Goal: Information Seeking & Learning: Learn about a topic

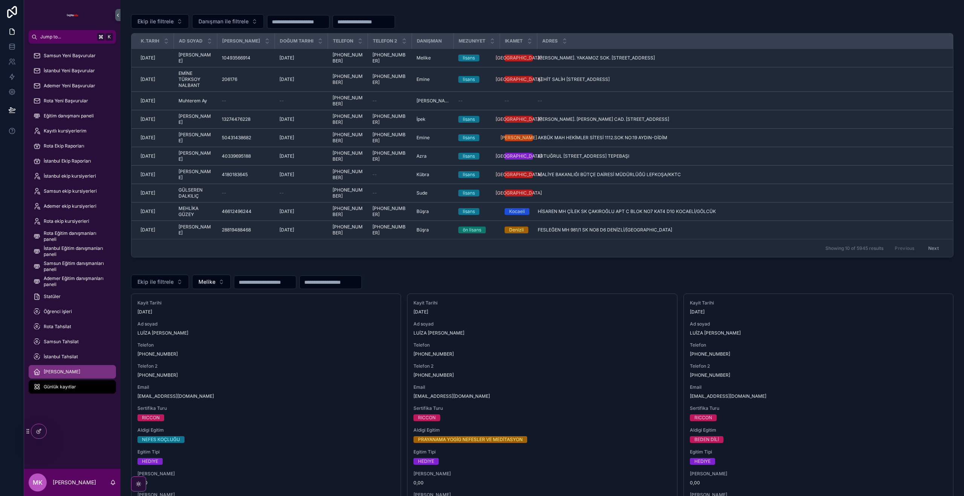
scroll to position [876, 0]
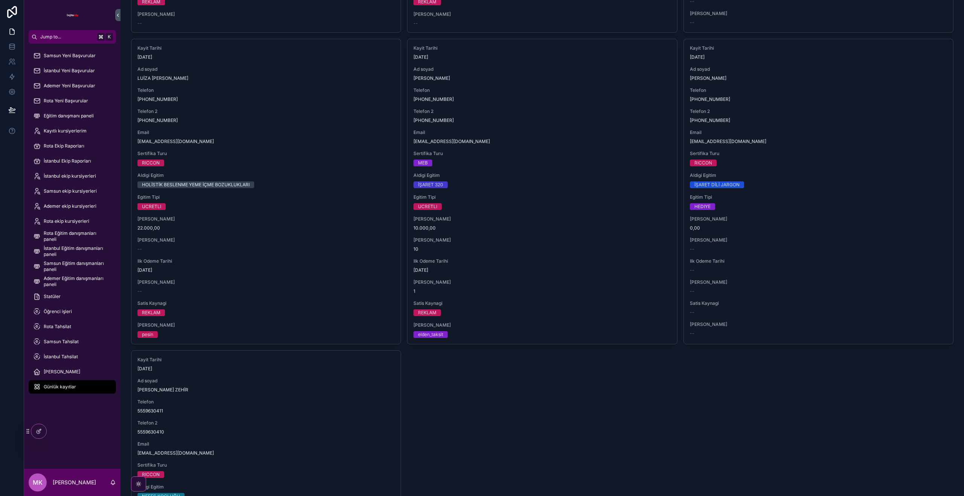
click at [79, 390] on div "Günlük kayıtlar" at bounding box center [72, 387] width 78 height 12
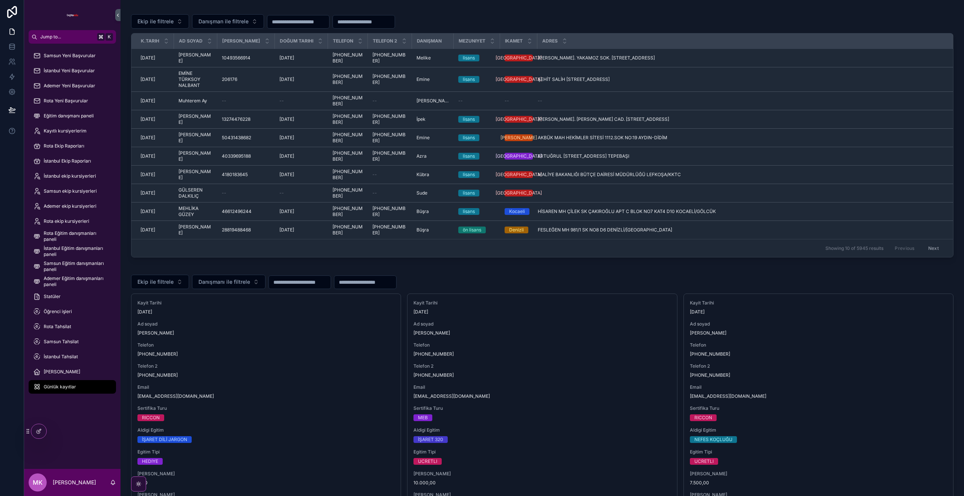
click at [377, 21] on input "scrollable content" at bounding box center [364, 22] width 62 height 11
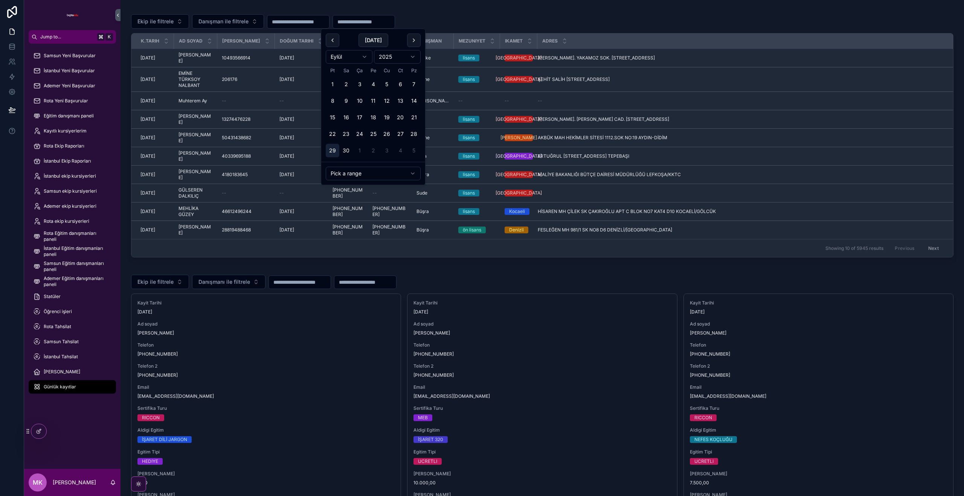
click at [334, 155] on button "29" at bounding box center [333, 151] width 14 height 14
type input "**********"
click at [526, 13] on div "**********" at bounding box center [542, 133] width 822 height 248
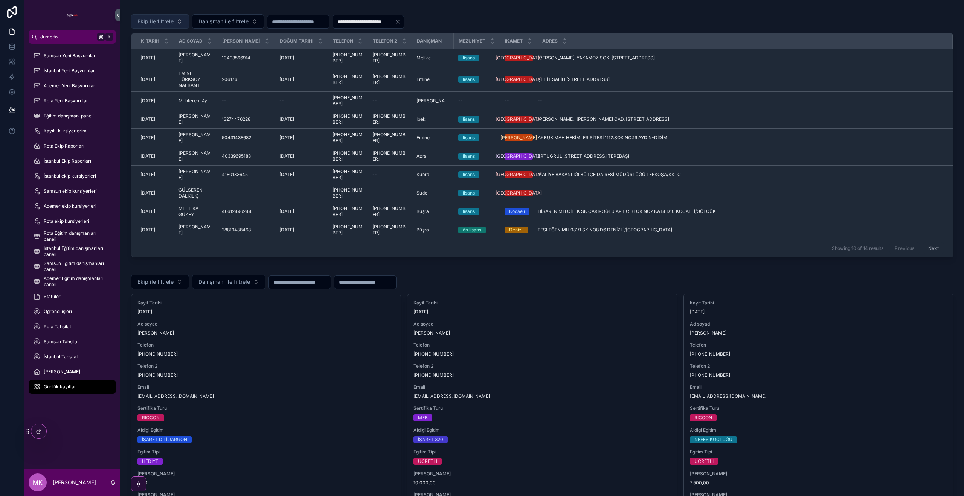
click at [168, 18] on span "Ekip ile filtrele" at bounding box center [155, 22] width 36 height 8
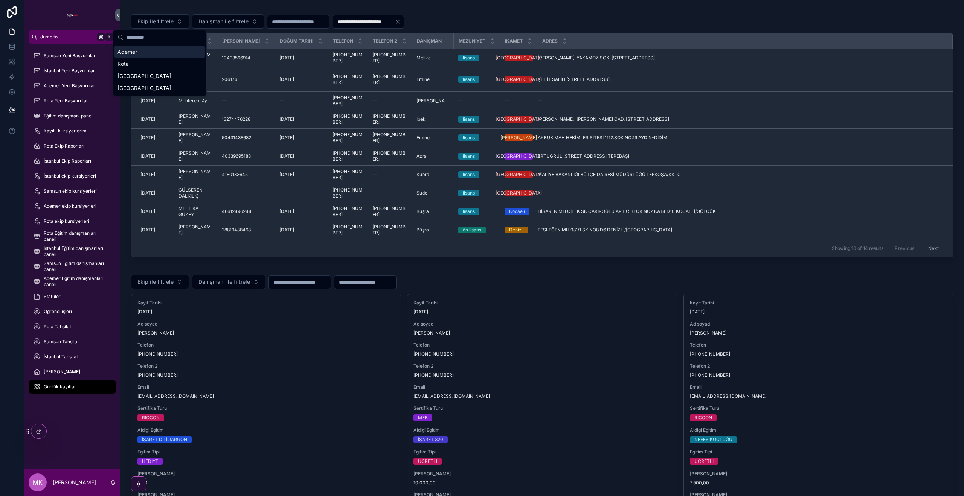
click at [160, 53] on div "Ademer" at bounding box center [159, 52] width 90 height 12
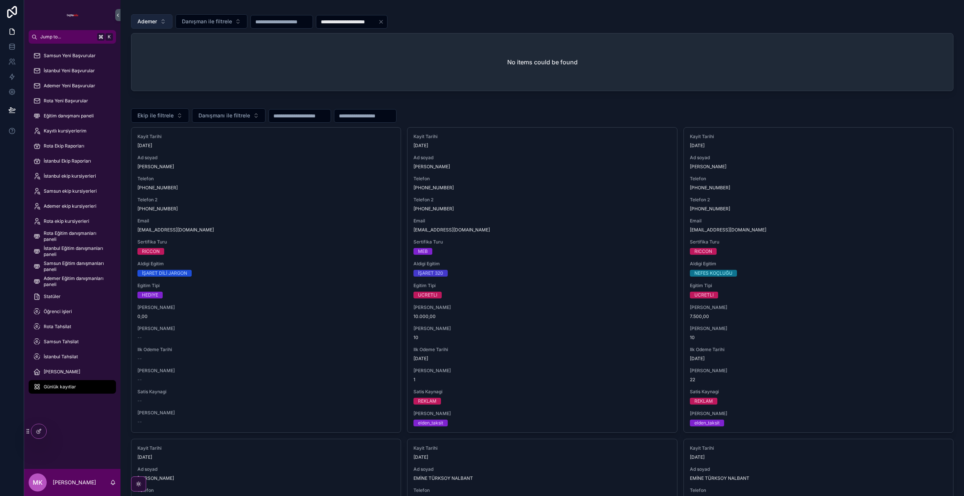
click at [171, 22] on button "Ademer" at bounding box center [151, 21] width 41 height 14
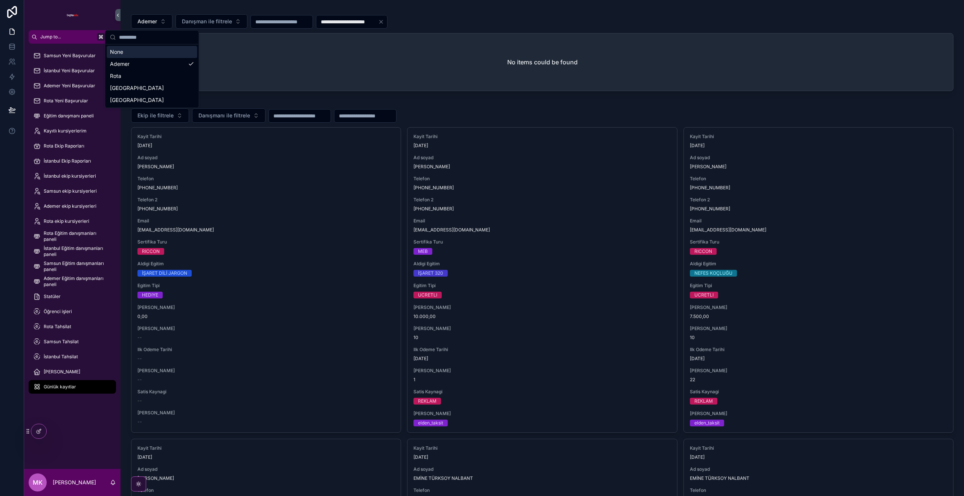
click at [179, 50] on div "None" at bounding box center [152, 52] width 90 height 12
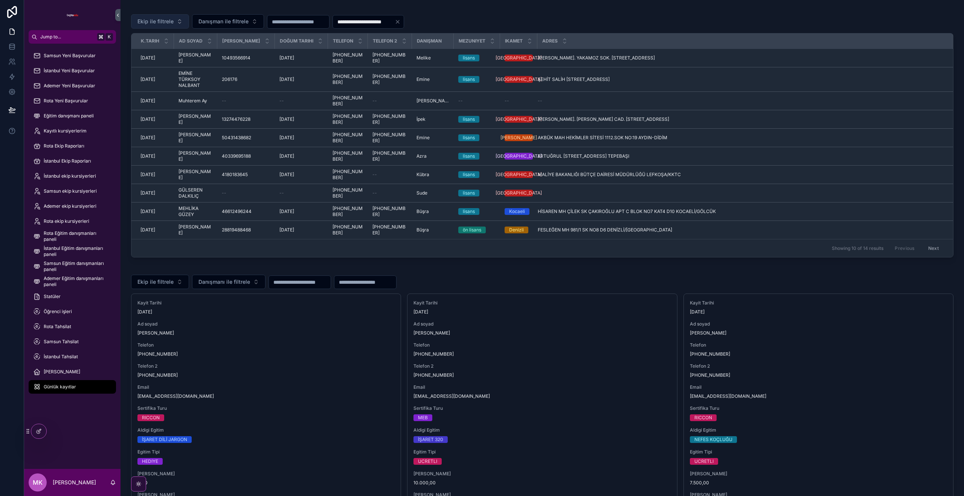
click at [152, 19] on span "Ekip ile filtrele" at bounding box center [155, 22] width 36 height 8
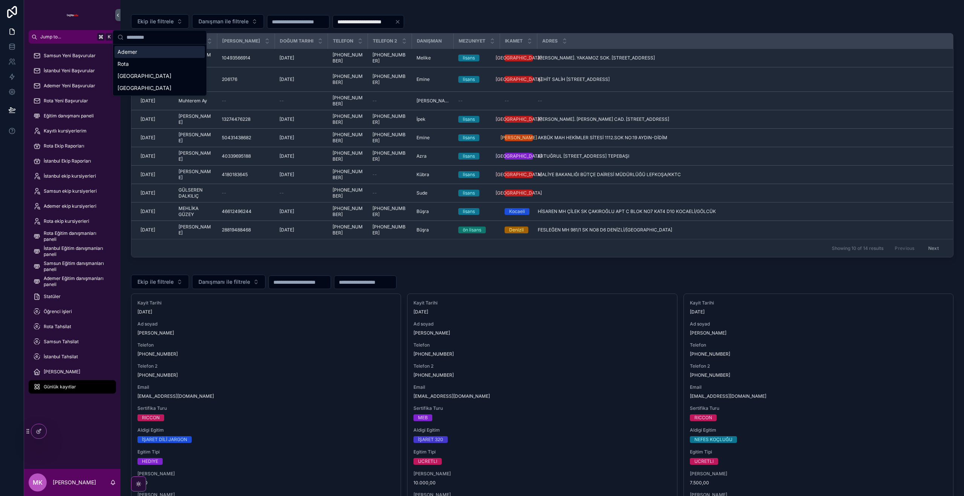
click at [179, 57] on div "Ademer" at bounding box center [159, 52] width 90 height 12
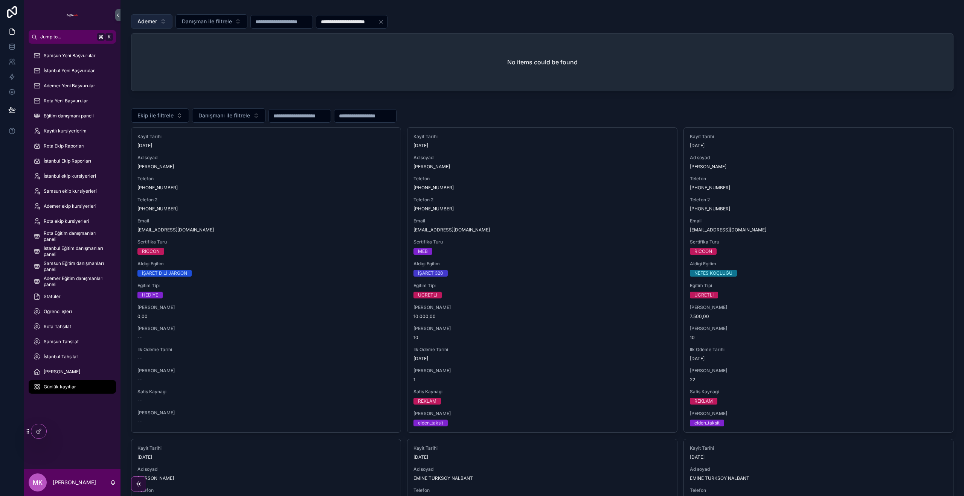
click at [156, 24] on span "Ademer" at bounding box center [147, 22] width 20 height 8
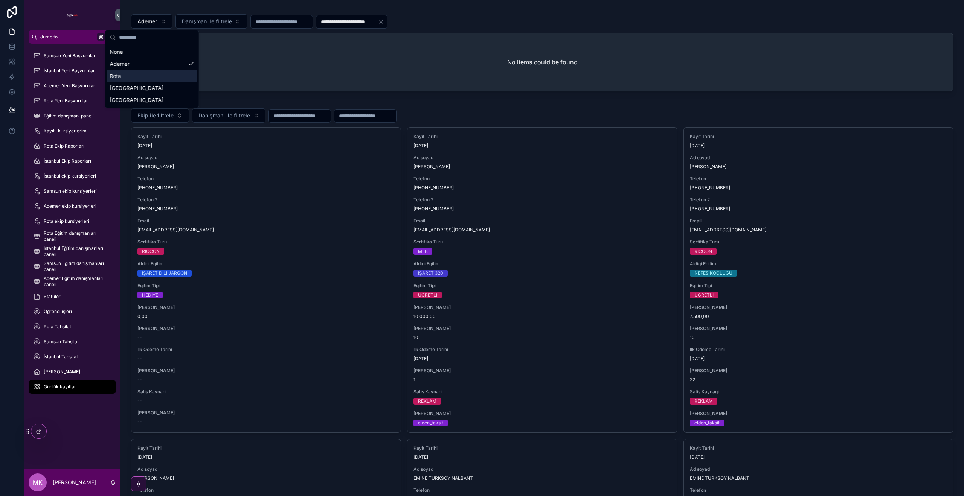
click at [160, 71] on div "Rota" at bounding box center [152, 76] width 90 height 12
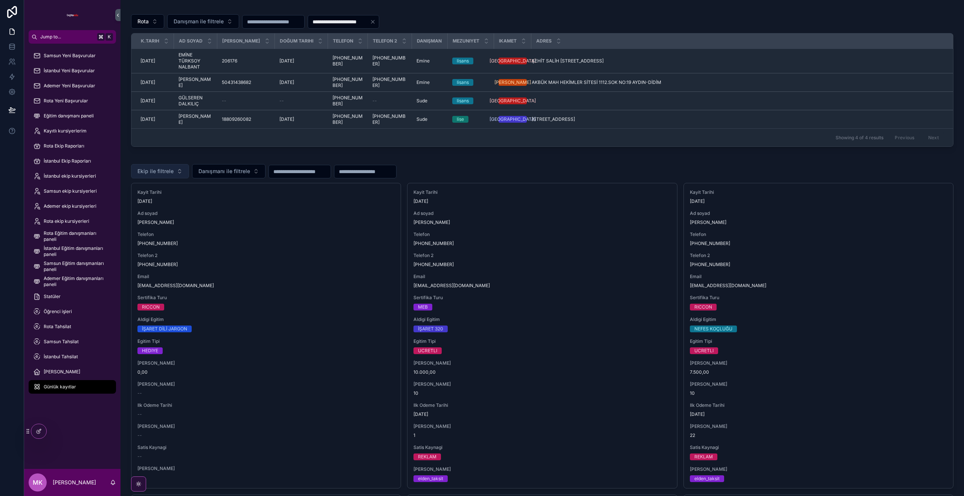
click at [166, 168] on span "Ekip ile filtrele" at bounding box center [155, 172] width 36 height 8
click at [146, 214] on div "Rota" at bounding box center [159, 214] width 90 height 12
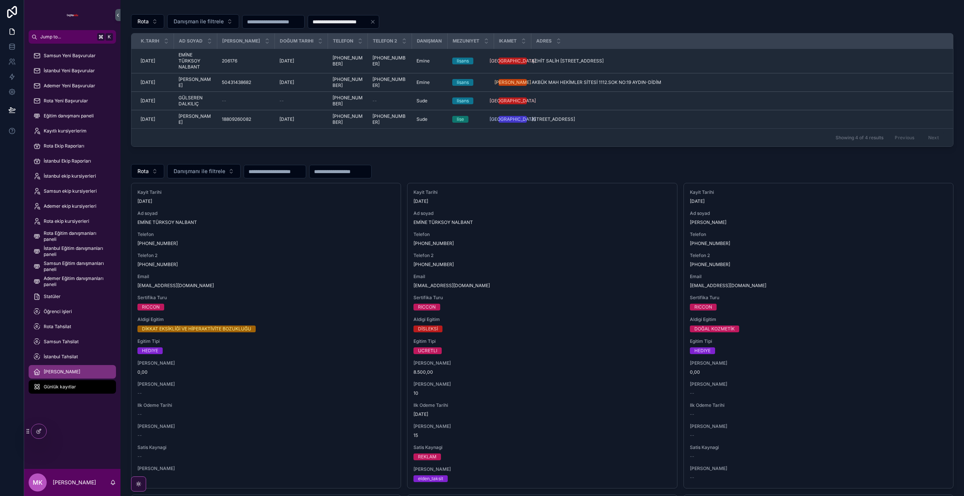
click at [68, 367] on div "[PERSON_NAME]" at bounding box center [72, 372] width 78 height 12
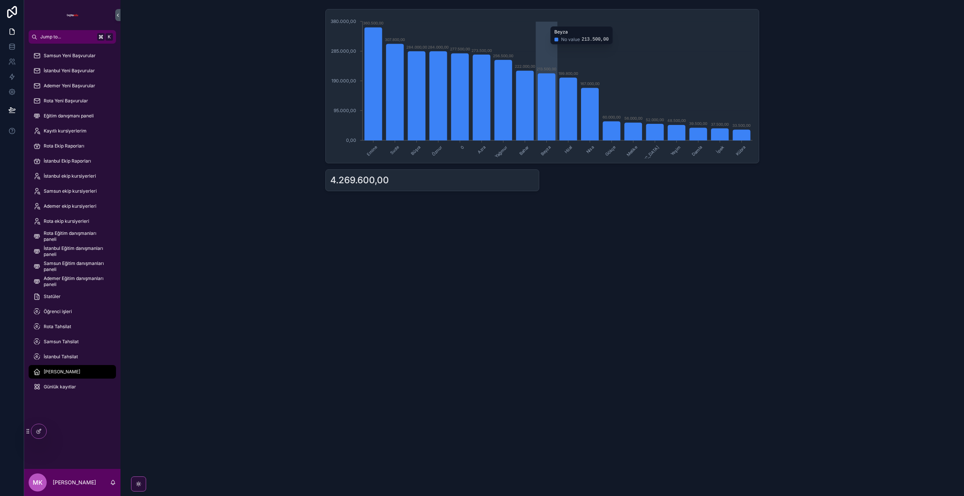
click at [545, 20] on icon "Emine Sude Büşra Öznur 0 Azra Yağmur Bahar Beyza Hilal Nisa Gökçe Melike Asya Y…" at bounding box center [542, 86] width 424 height 145
click at [72, 386] on span "Günlük kayıtlar" at bounding box center [60, 387] width 32 height 6
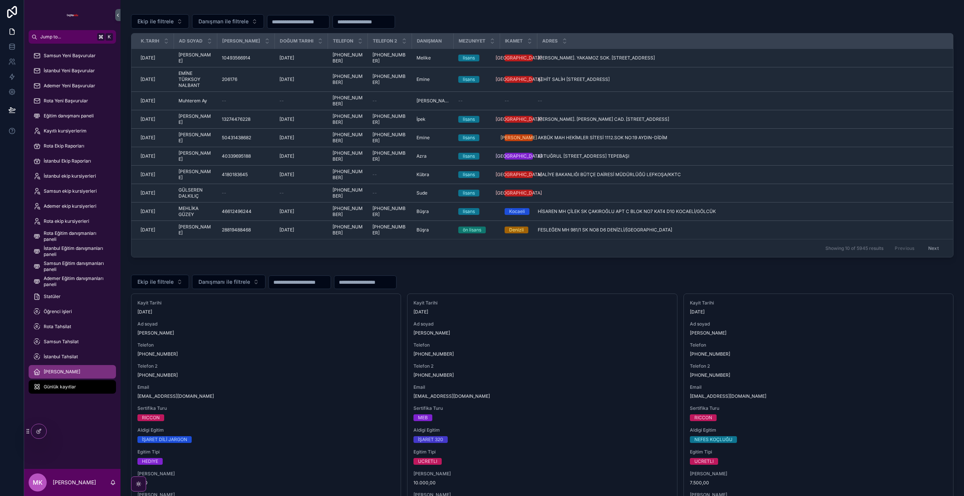
click at [88, 369] on div "[PERSON_NAME]" at bounding box center [72, 372] width 78 height 12
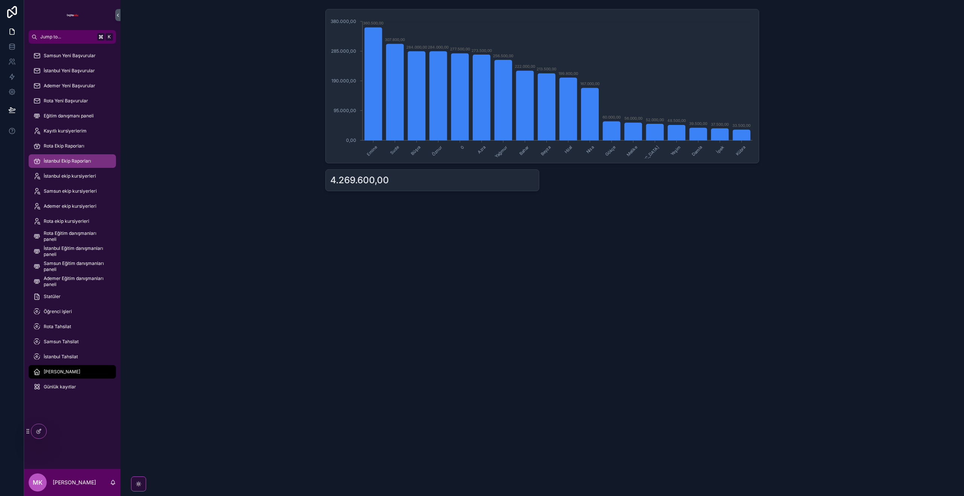
click at [82, 157] on div "İstanbul Ekip Raporları" at bounding box center [72, 161] width 78 height 12
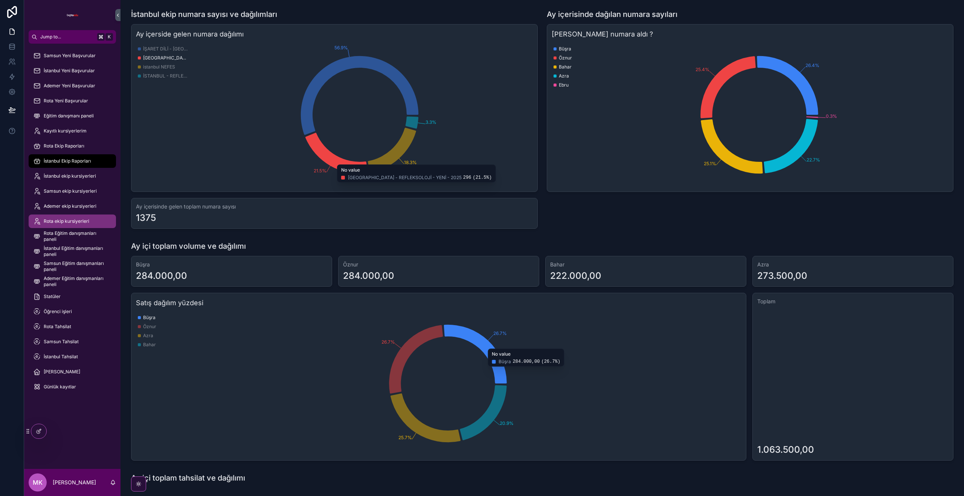
click at [61, 224] on span "Rota ekip kursiyerleri" at bounding box center [67, 221] width 46 height 6
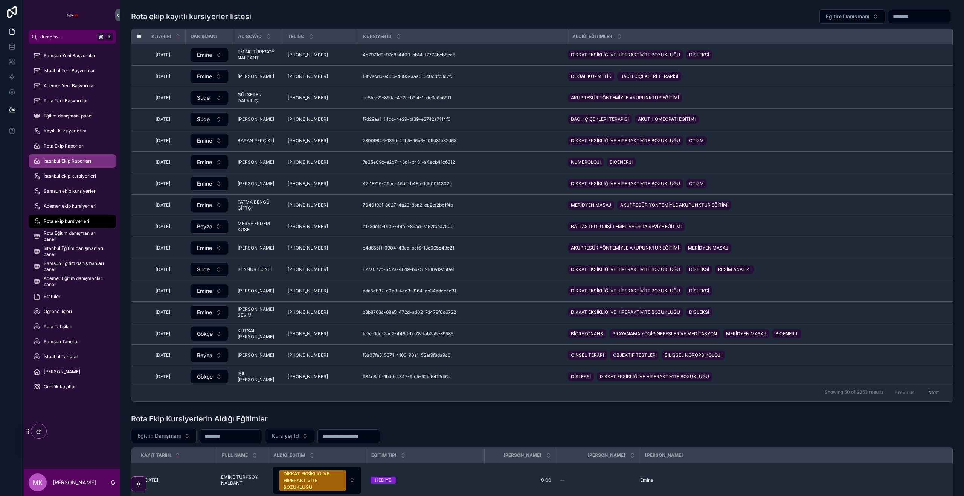
drag, startPoint x: 76, startPoint y: 158, endPoint x: 101, endPoint y: 159, distance: 24.5
click at [76, 158] on div "İstanbul Ekip Raporları" at bounding box center [72, 161] width 78 height 12
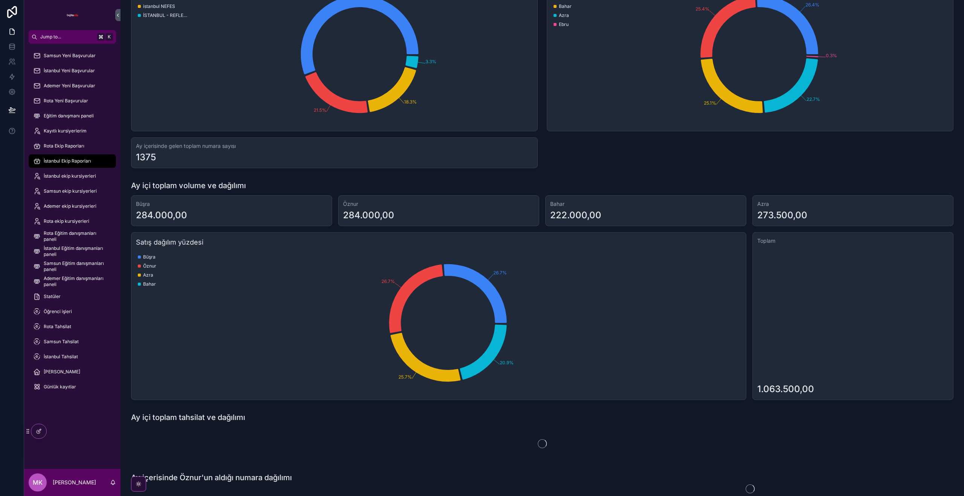
scroll to position [68, 0]
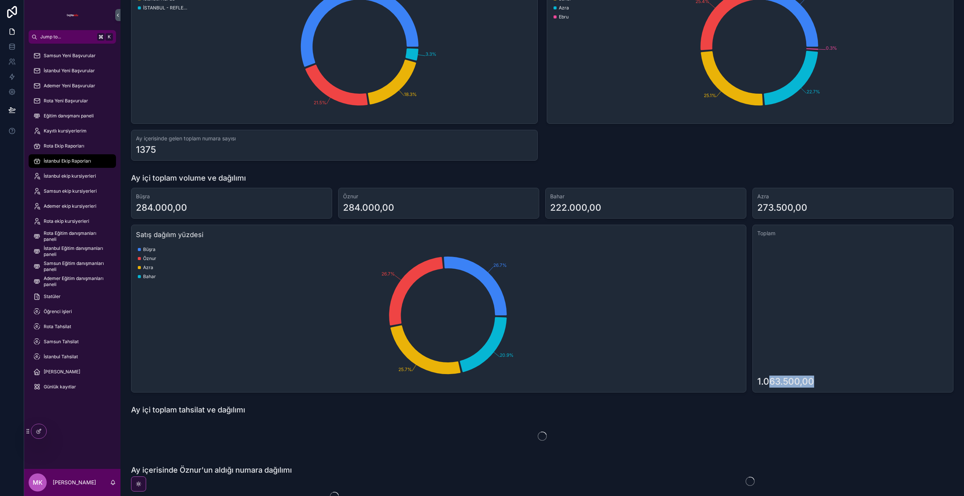
drag, startPoint x: 792, startPoint y: 381, endPoint x: 769, endPoint y: 378, distance: 23.1
click at [769, 378] on div "1.063.500,00" at bounding box center [785, 382] width 57 height 12
click at [848, 354] on div "1.063.500,00" at bounding box center [852, 313] width 191 height 149
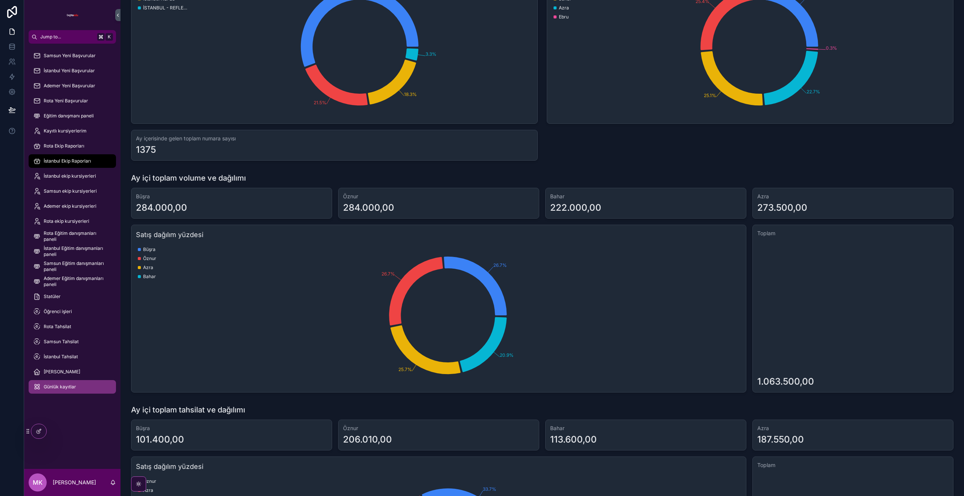
click at [65, 385] on span "Günlük kayıtlar" at bounding box center [60, 387] width 32 height 6
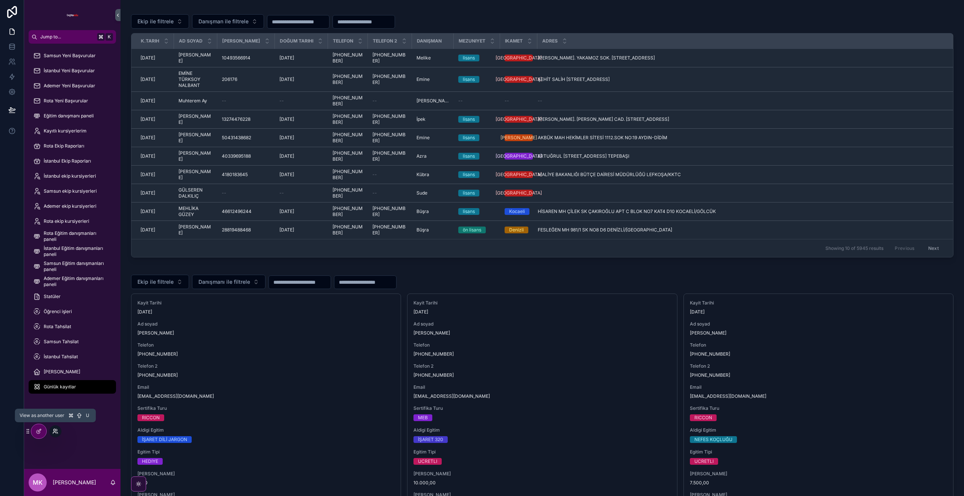
click at [55, 430] on icon at bounding box center [55, 431] width 6 height 6
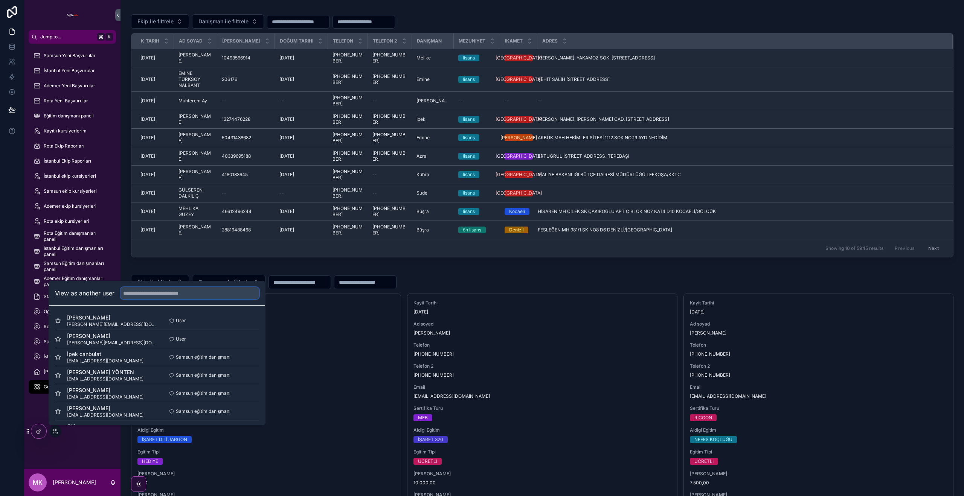
click at [174, 292] on input "text" at bounding box center [189, 293] width 139 height 12
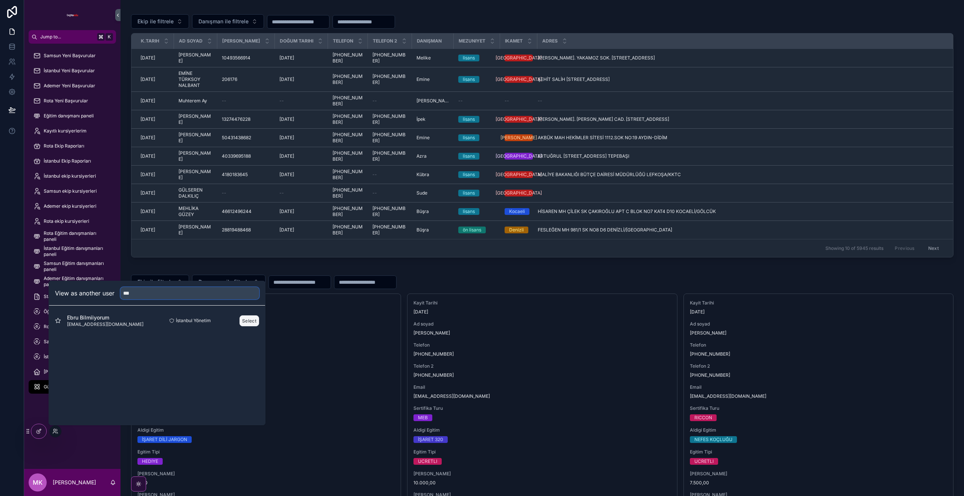
type input "***"
click at [247, 319] on button "Select" at bounding box center [249, 320] width 20 height 11
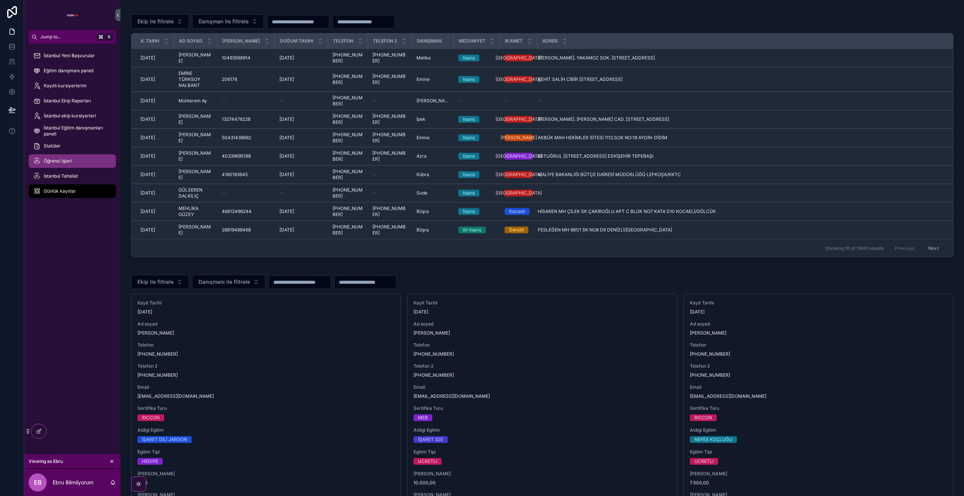
click at [58, 161] on span "Öğrenci işleri" at bounding box center [58, 161] width 28 height 6
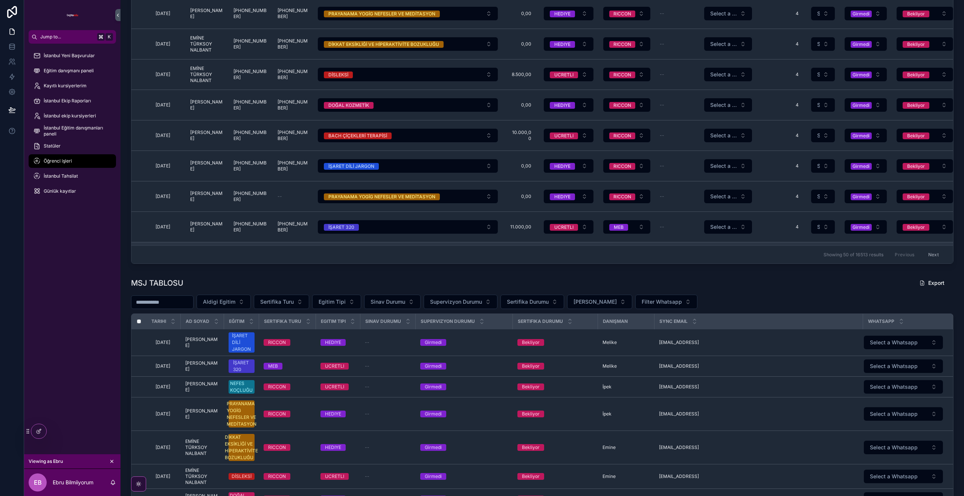
scroll to position [63, 0]
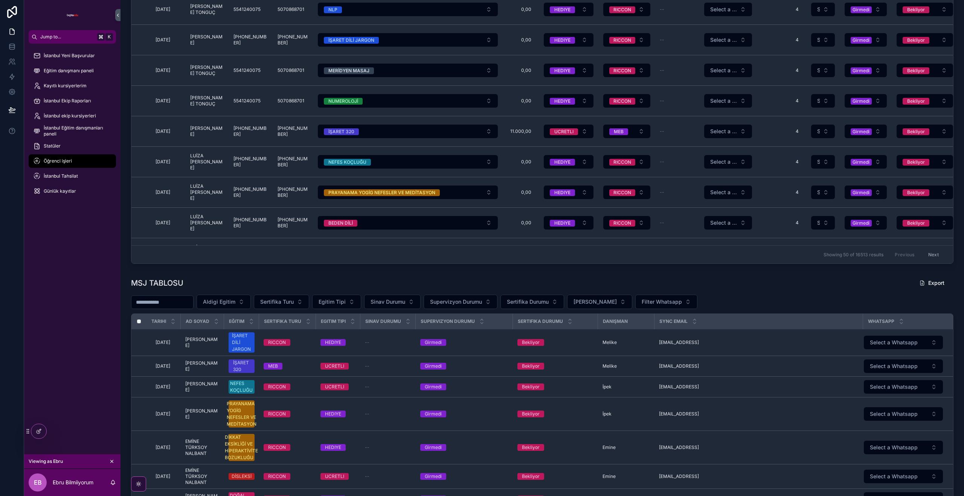
click at [333, 277] on div "MSJ TABLOSU Export" at bounding box center [542, 283] width 822 height 14
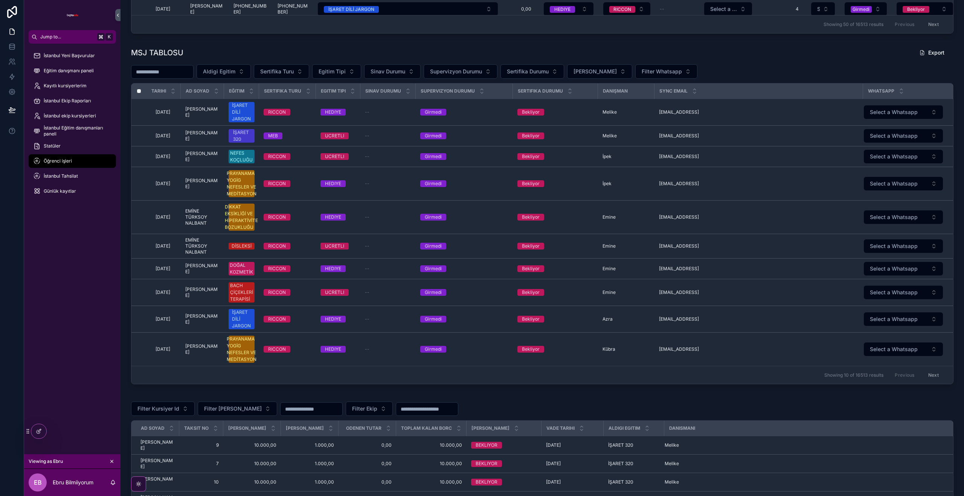
scroll to position [1053, 0]
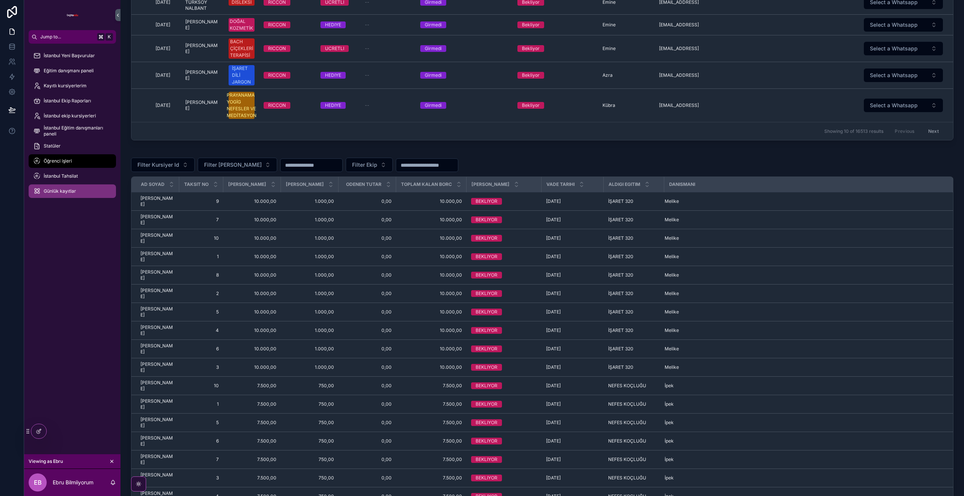
click at [63, 187] on div "Günlük kayıtlar" at bounding box center [72, 191] width 78 height 12
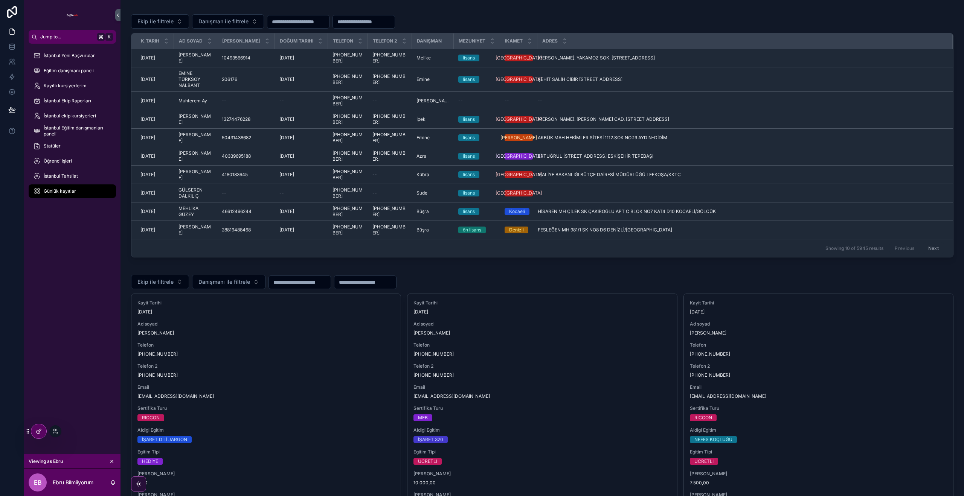
click at [38, 430] on icon at bounding box center [39, 431] width 6 height 6
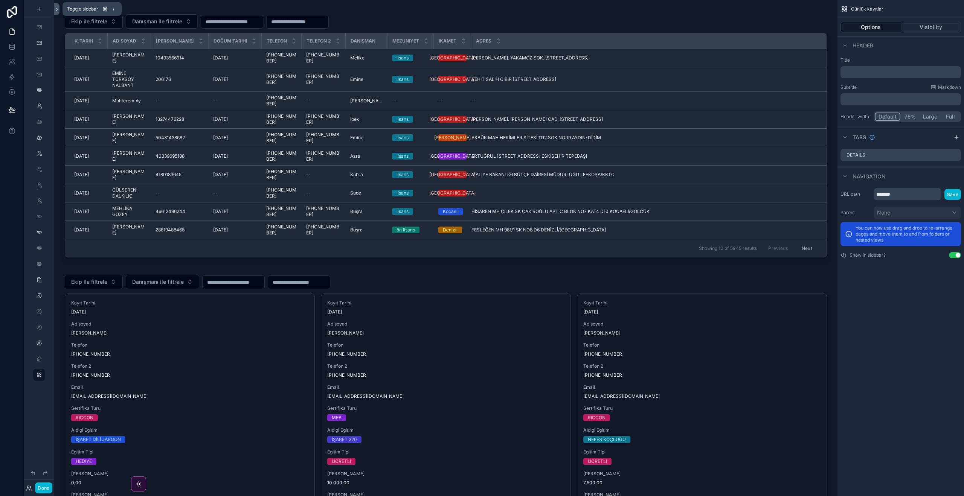
click at [55, 7] on icon at bounding box center [56, 9] width 5 height 6
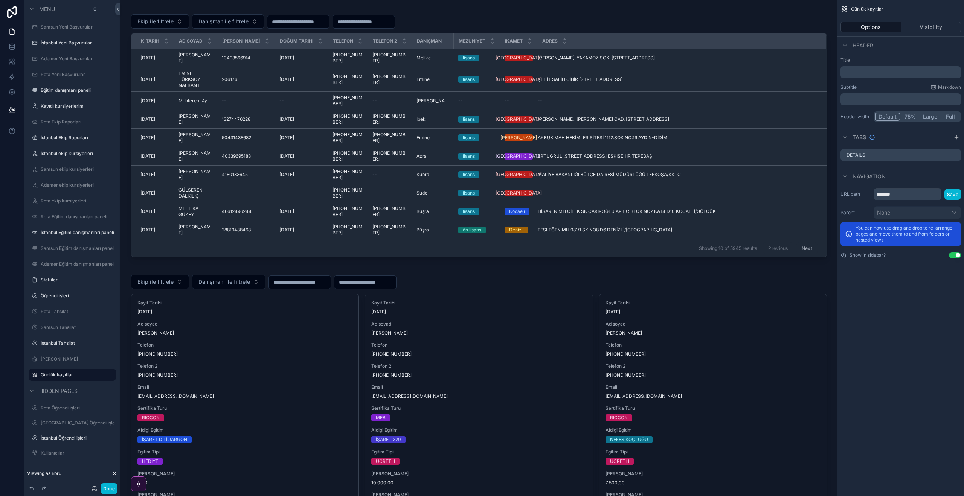
click at [115, 473] on icon at bounding box center [114, 474] width 6 height 6
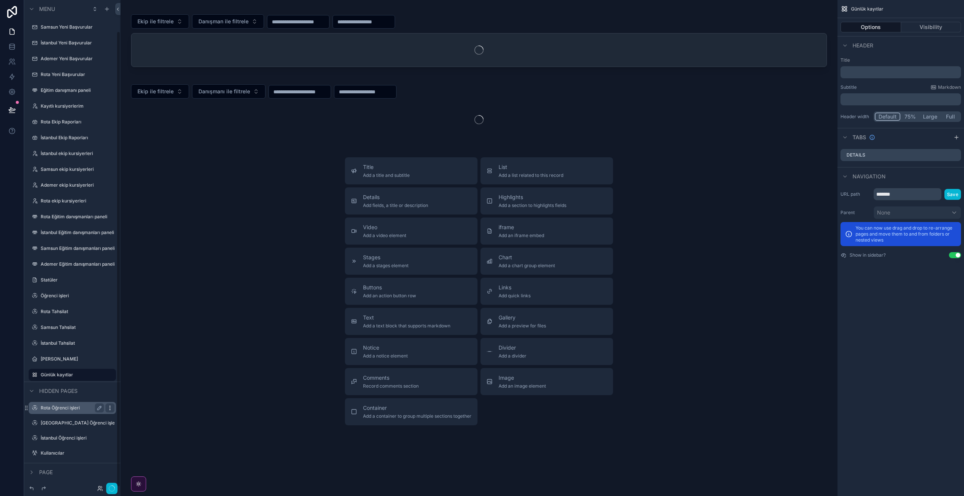
scroll to position [33, 0]
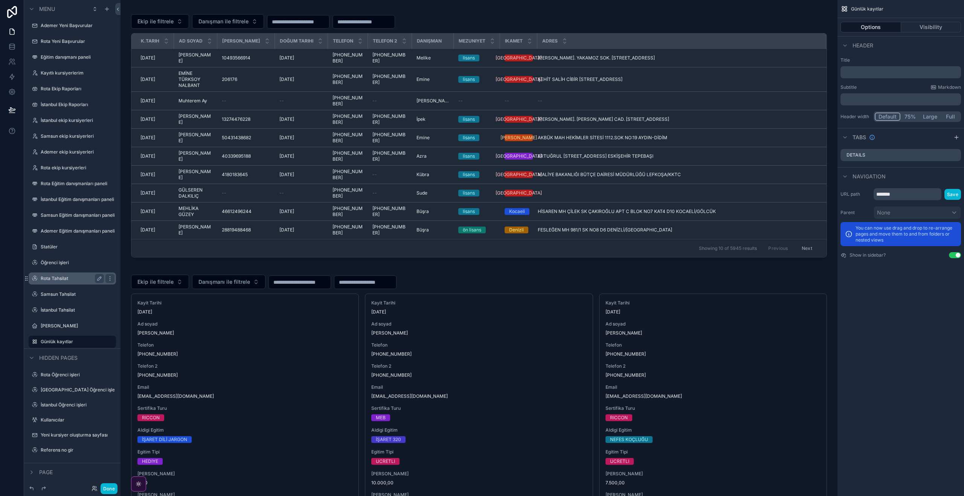
click at [77, 281] on label "Rota Tahsilat" at bounding box center [71, 279] width 60 height 6
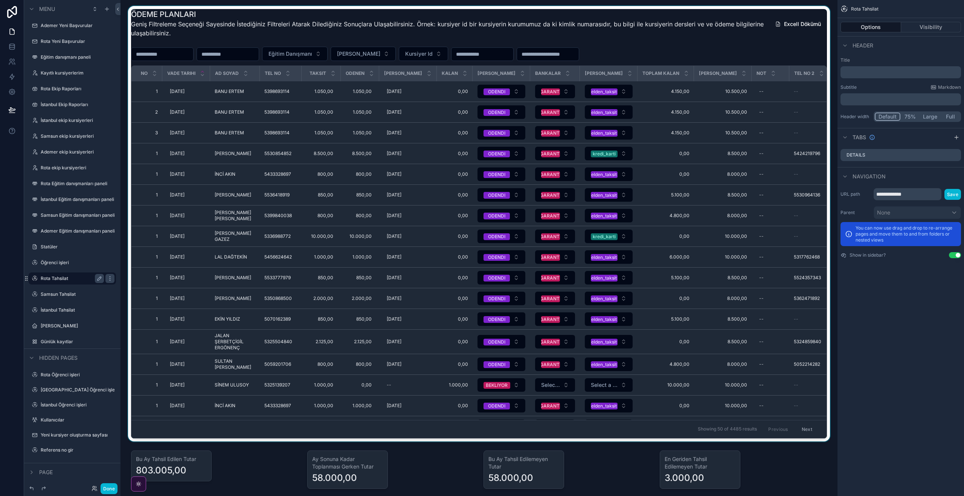
click at [655, 34] on div "scrollable content" at bounding box center [478, 224] width 705 height 436
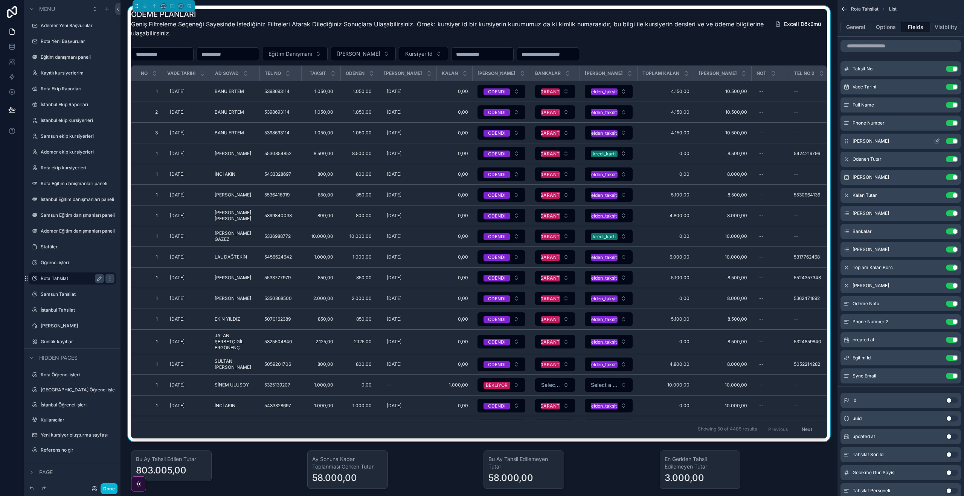
click at [937, 143] on icon "scrollable content" at bounding box center [936, 141] width 3 height 3
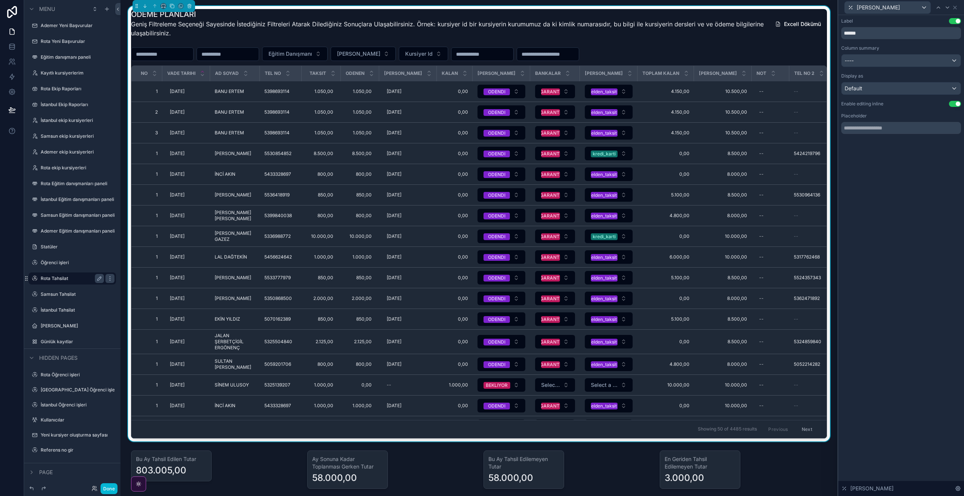
click at [955, 107] on div "Label Use setting ****** Column summary ---- Display as Default Enable editing …" at bounding box center [901, 76] width 120 height 116
click at [956, 104] on button "Use setting" at bounding box center [955, 104] width 12 height 6
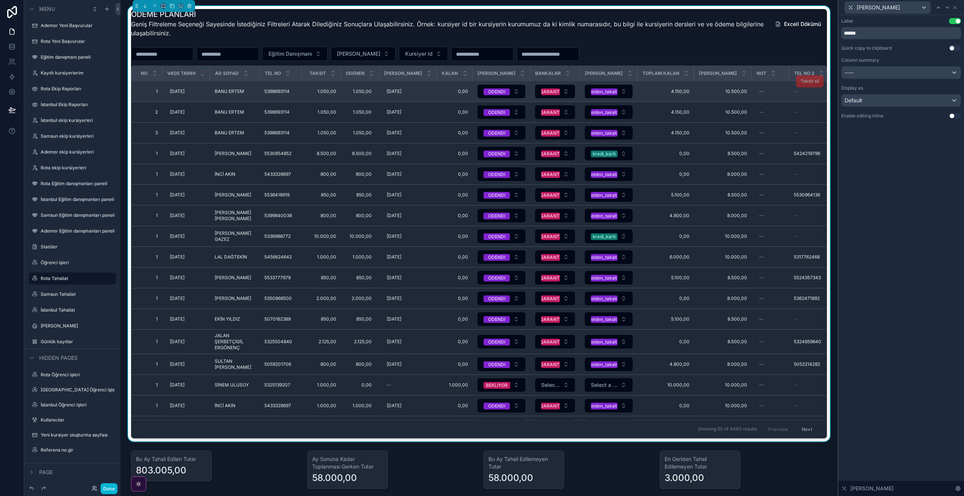
click at [324, 94] on span "1.050,00" at bounding box center [321, 91] width 30 height 6
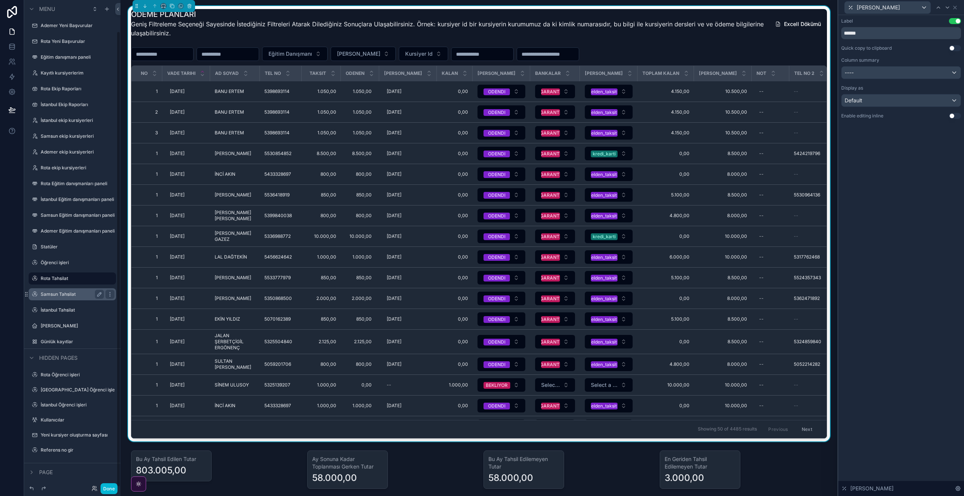
click at [57, 292] on label "Samsun Tahsilat" at bounding box center [71, 294] width 60 height 6
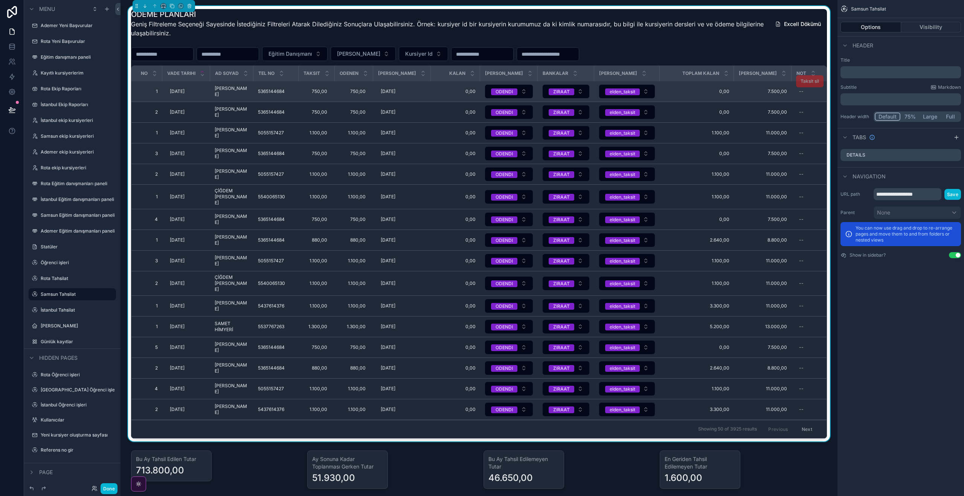
click at [335, 81] on td "750,00 750,00" at bounding box center [354, 91] width 38 height 21
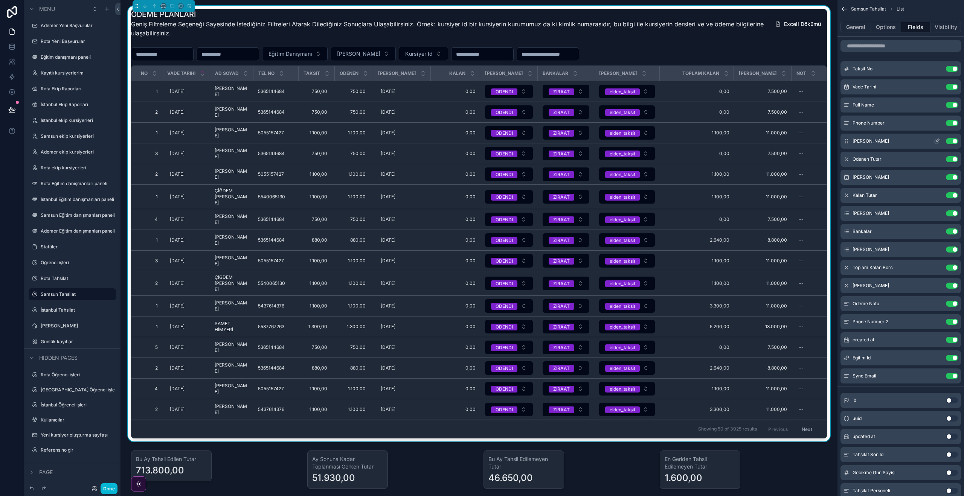
click at [937, 142] on icon "scrollable content" at bounding box center [937, 140] width 3 height 3
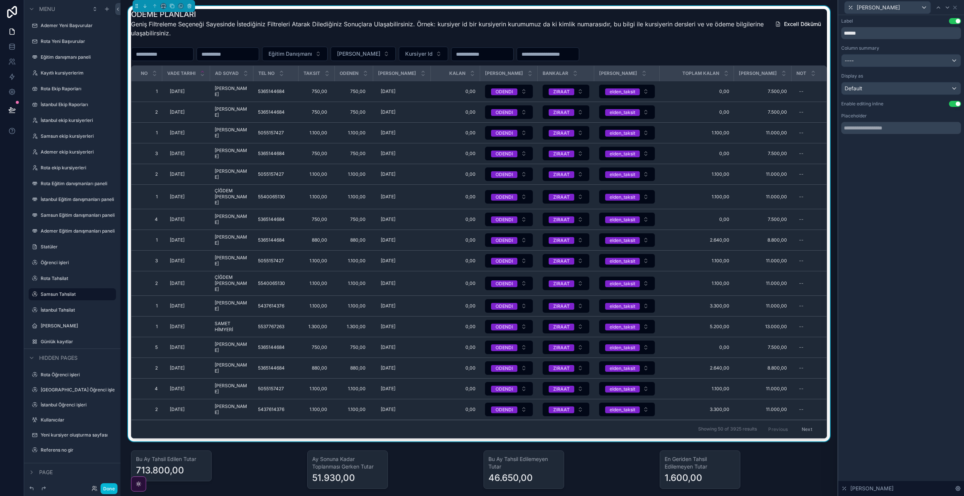
click at [958, 103] on button "Use setting" at bounding box center [955, 104] width 12 height 6
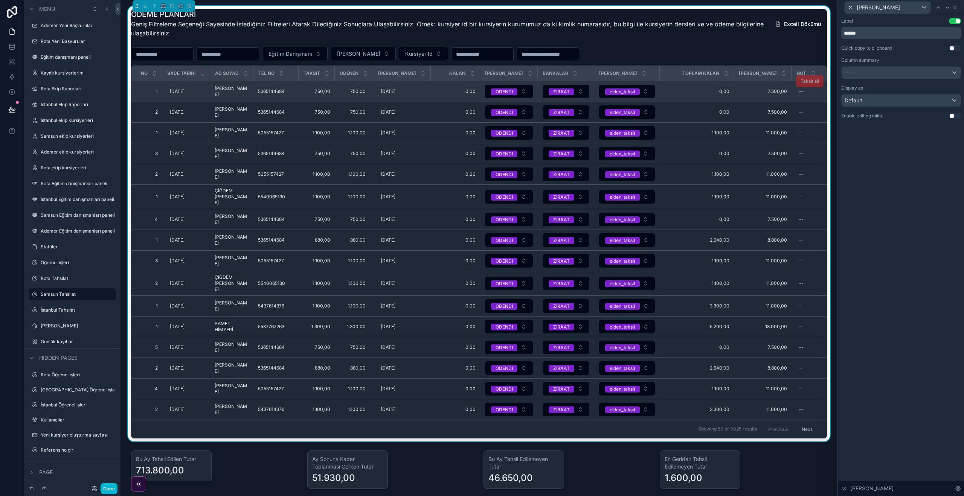
click at [324, 94] on span "750,00" at bounding box center [316, 91] width 27 height 6
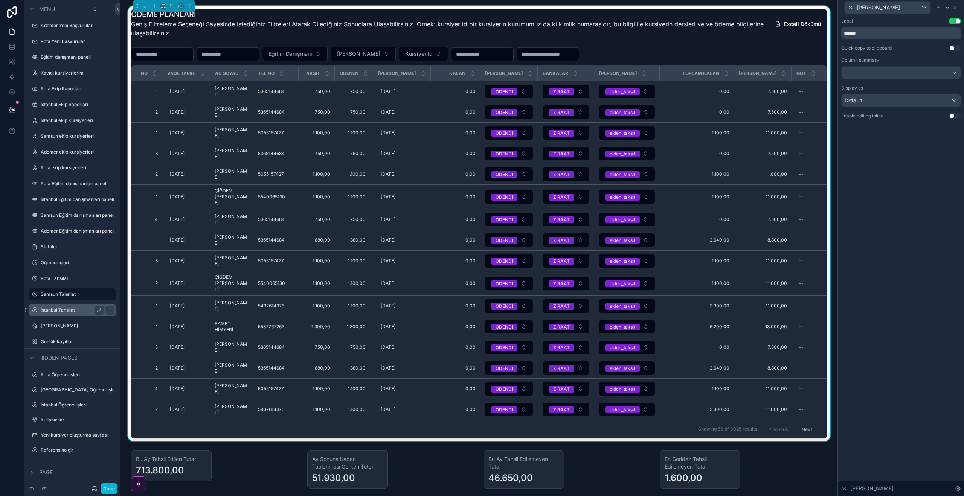
click at [52, 315] on div "İstanbul Tahsilat" at bounding box center [72, 310] width 84 height 12
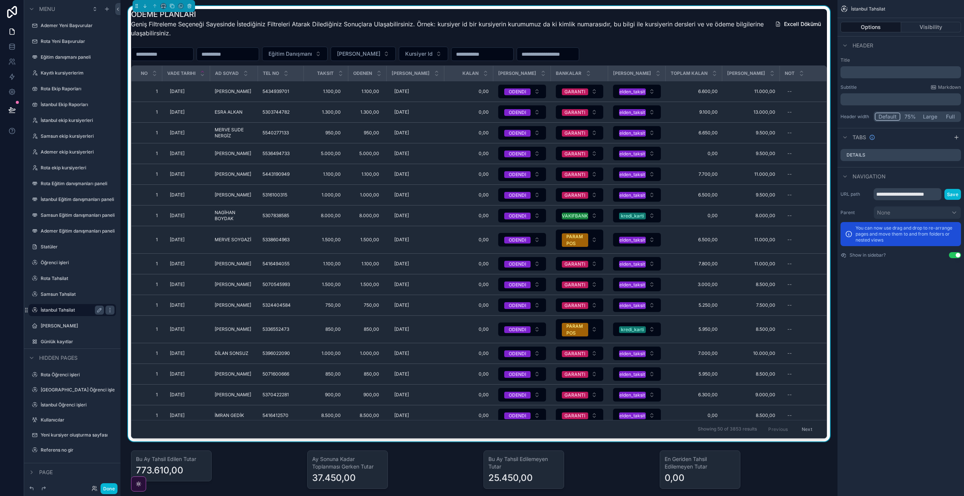
click at [451, 38] on div "ÖDEME PLANLARI Geniş Filtreleme Seçeneği Sayesinde İstediğiniz Filtreleri Atara…" at bounding box center [447, 25] width 632 height 33
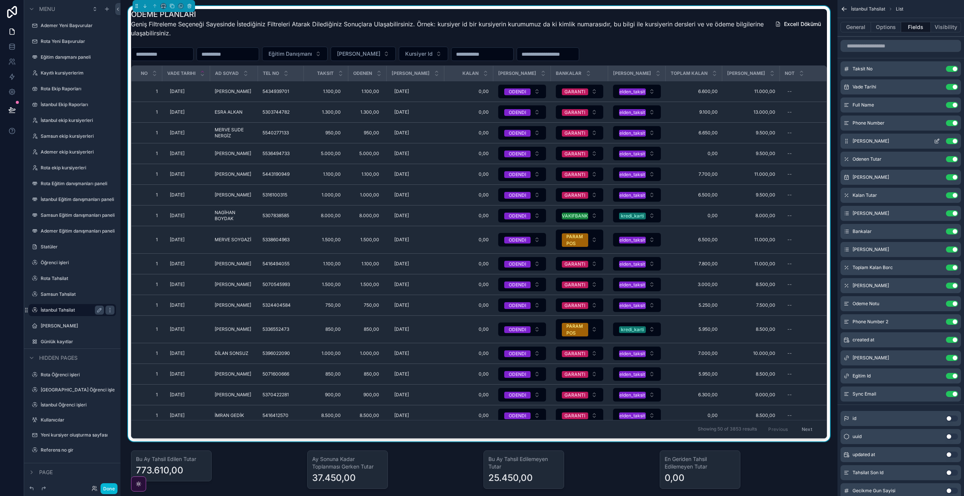
click at [938, 139] on icon "scrollable content" at bounding box center [937, 140] width 3 height 3
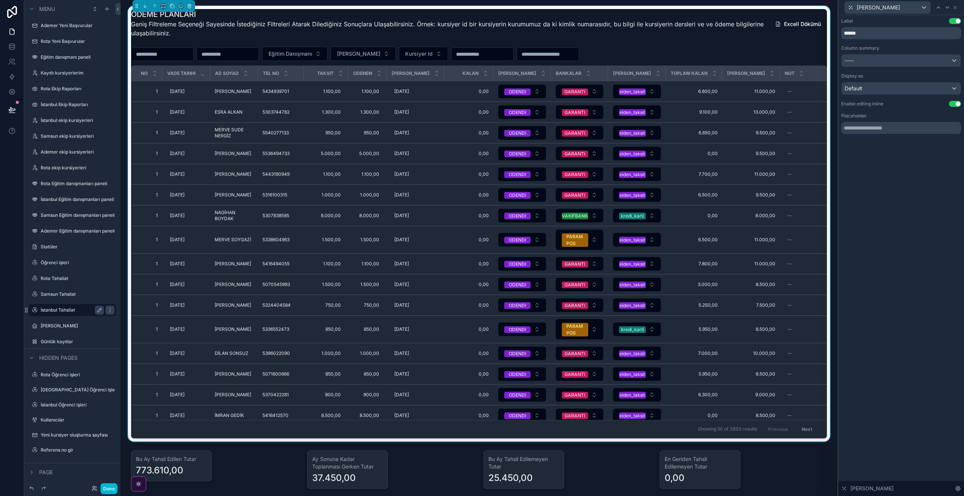
click at [956, 104] on button "Use setting" at bounding box center [955, 104] width 12 height 6
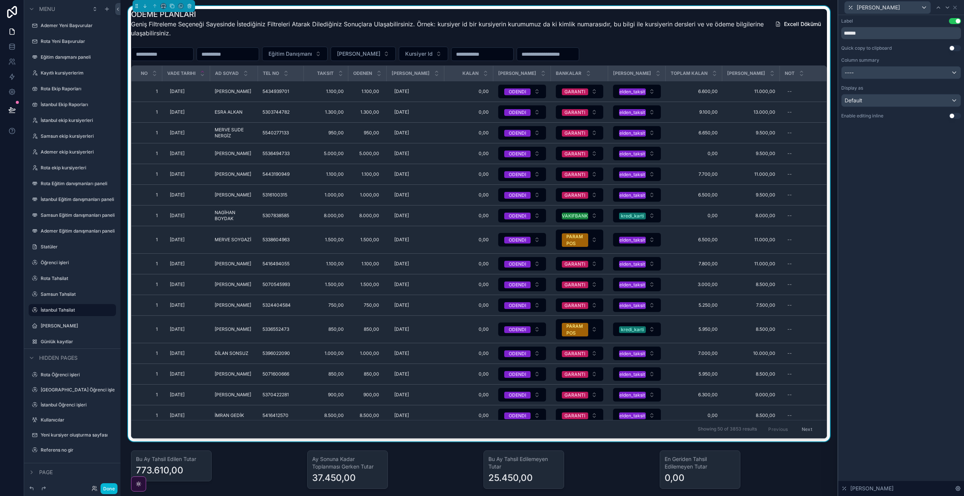
click at [371, 45] on div "ÖDEME PLANLARI Geniş Filtreleme Seçeneği Sayesinde İstediğiniz Filtreleri Atara…" at bounding box center [479, 224] width 696 height 430
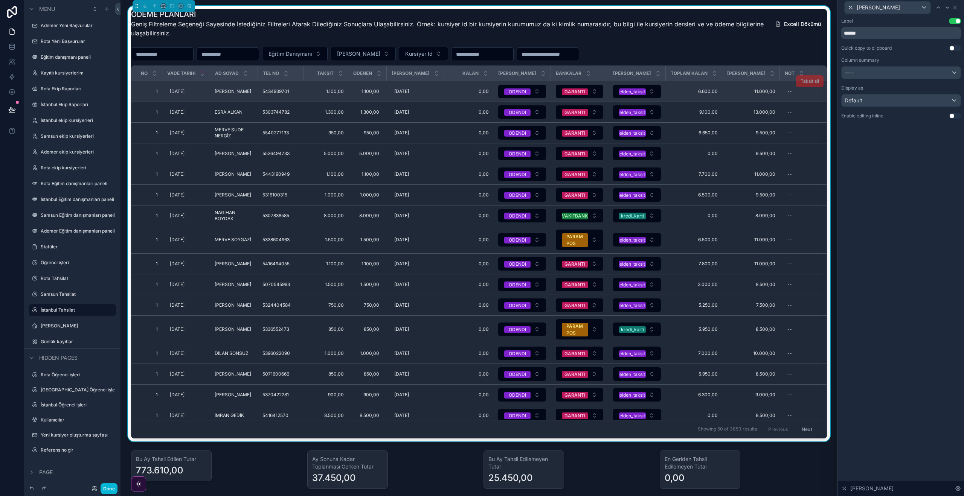
click at [327, 94] on span "1.100,00" at bounding box center [325, 91] width 35 height 6
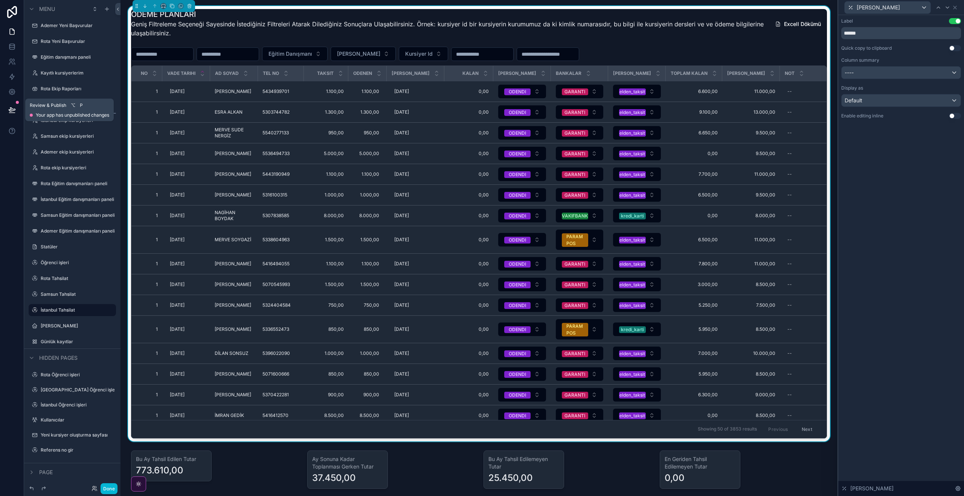
drag, startPoint x: 12, startPoint y: 109, endPoint x: 71, endPoint y: 113, distance: 59.2
click at [12, 109] on icon at bounding box center [12, 110] width 8 height 8
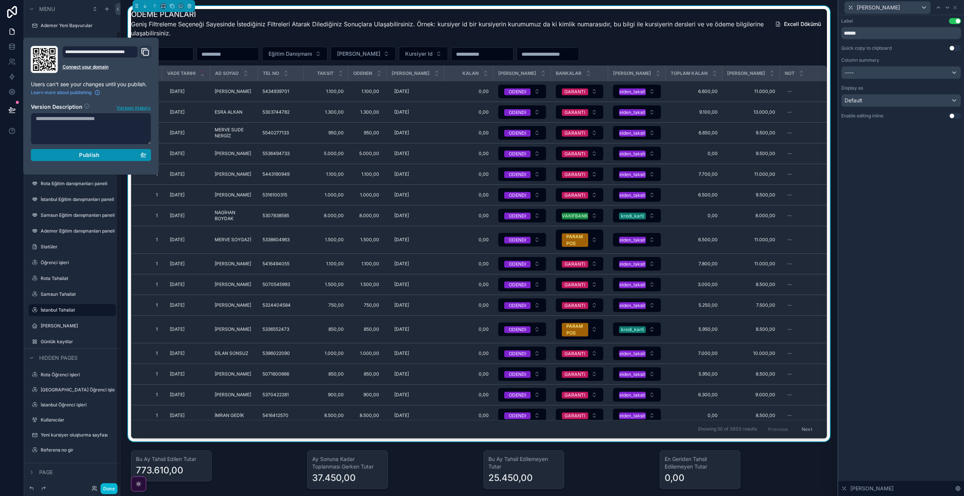
click at [97, 154] on span "Publish" at bounding box center [89, 155] width 20 height 7
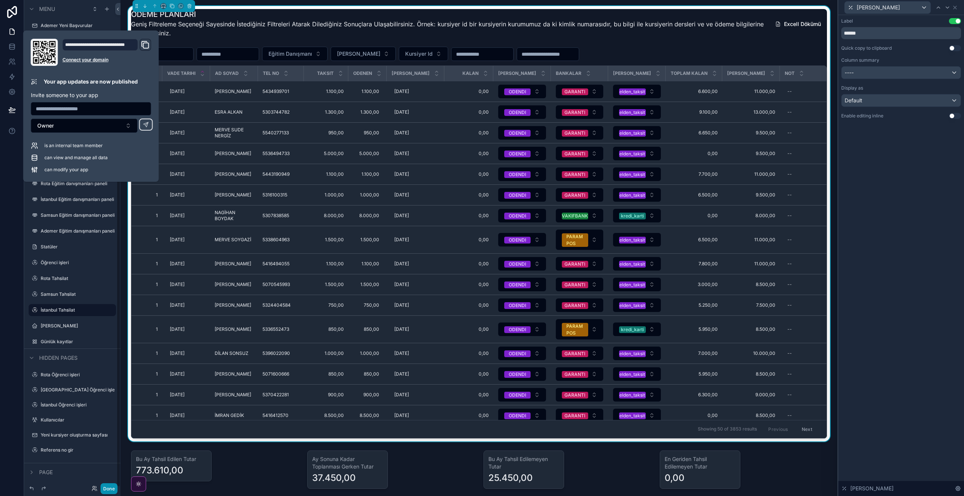
click at [114, 492] on button "Done" at bounding box center [109, 488] width 17 height 11
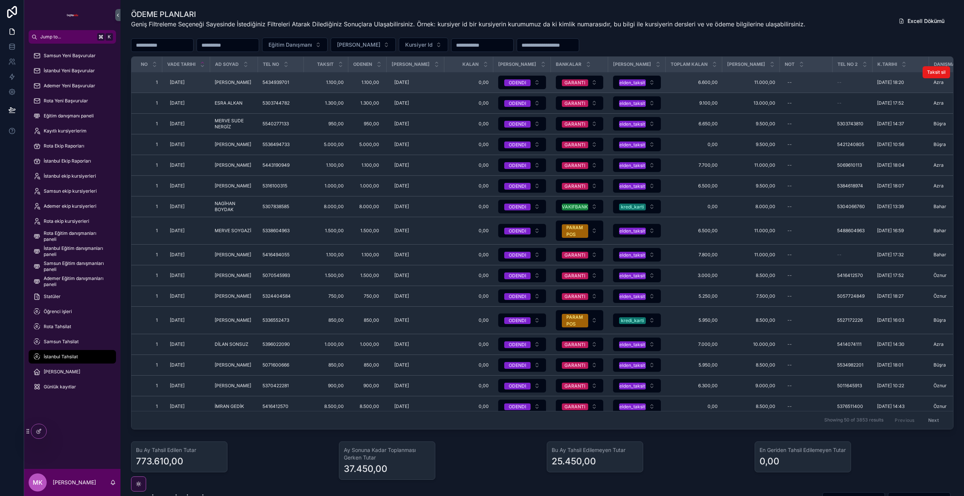
click at [333, 85] on span "1.100,00" at bounding box center [325, 82] width 35 height 6
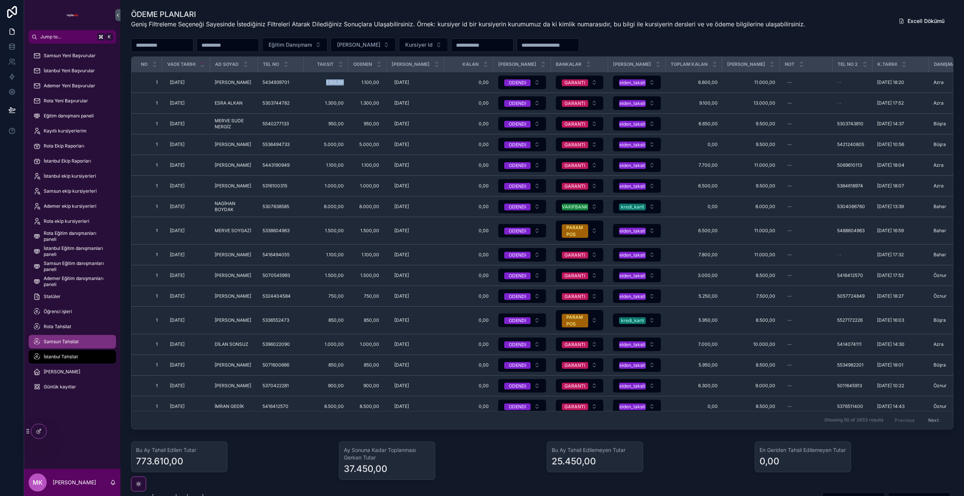
click at [56, 343] on span "Samsun Tahsilat" at bounding box center [61, 342] width 35 height 6
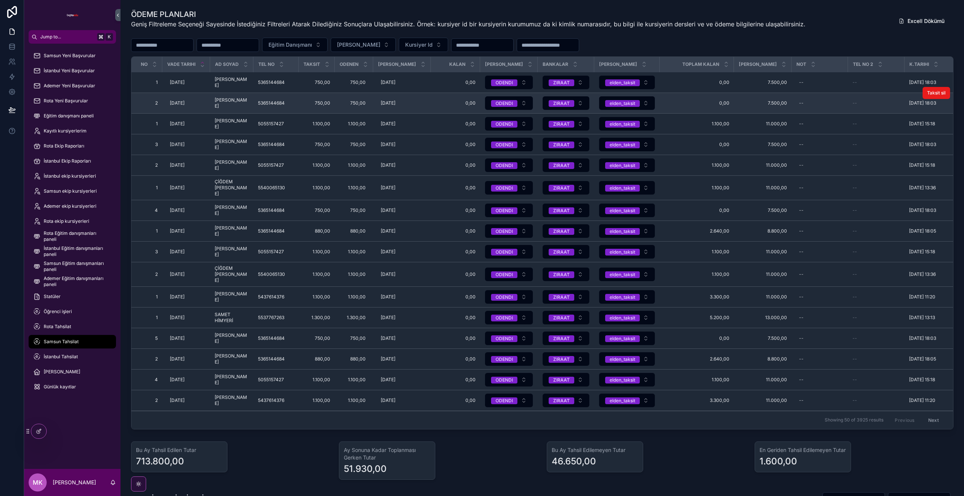
click at [323, 106] on span "750,00" at bounding box center [316, 103] width 27 height 6
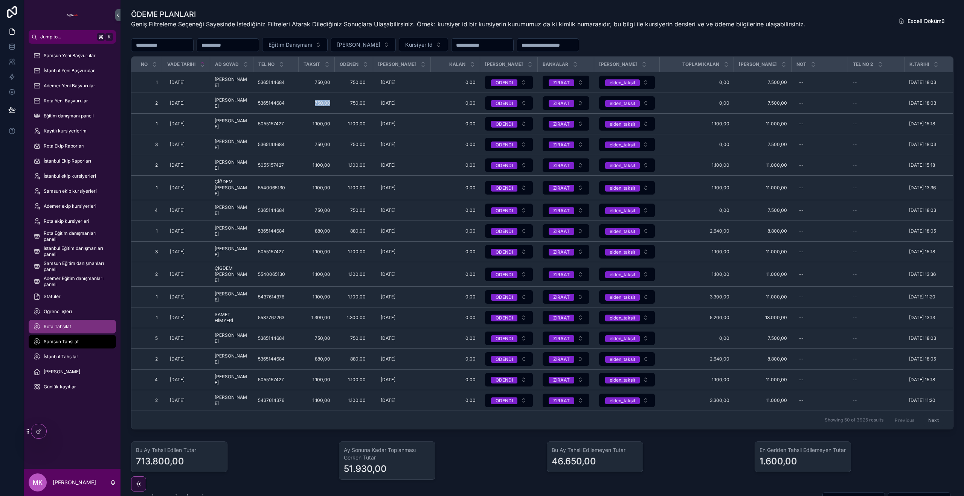
click at [72, 329] on div "Rota Tahsilat" at bounding box center [72, 327] width 78 height 12
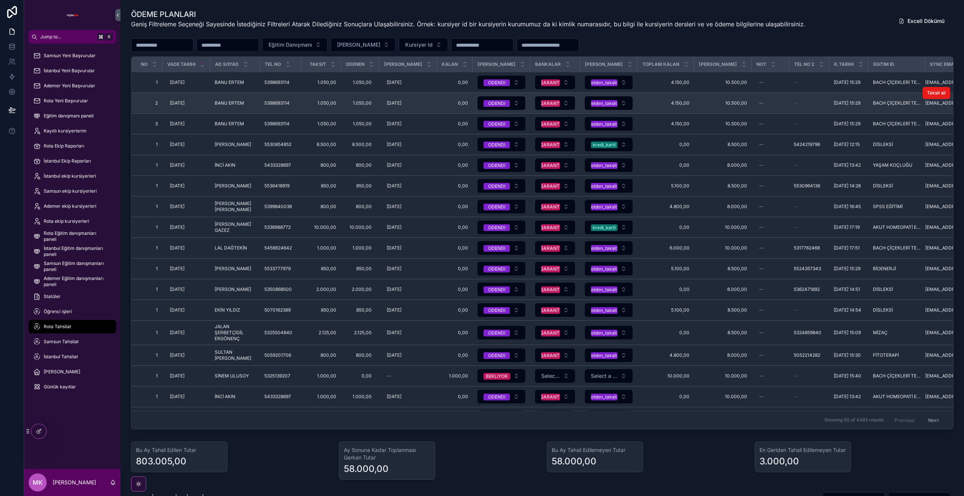
click at [330, 106] on span "1.050,00" at bounding box center [321, 103] width 30 height 6
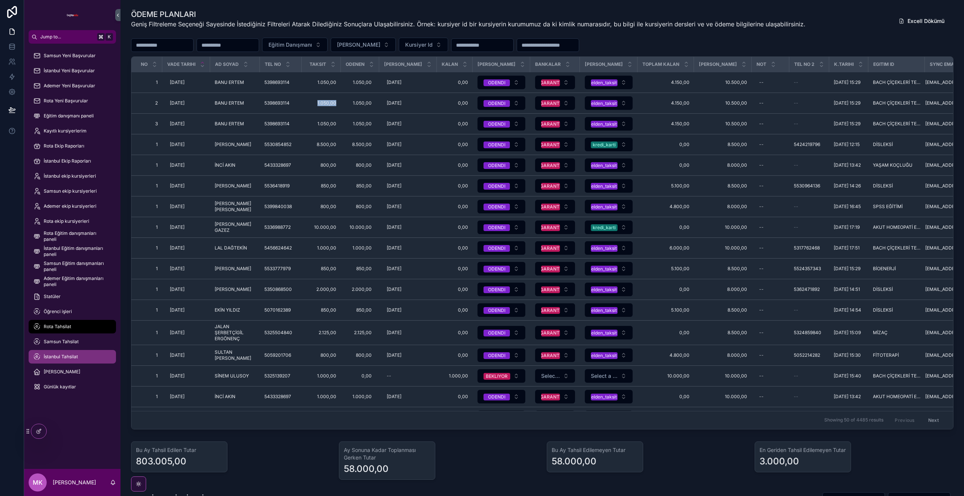
click at [64, 355] on span "İstanbul Tahsilat" at bounding box center [61, 357] width 34 height 6
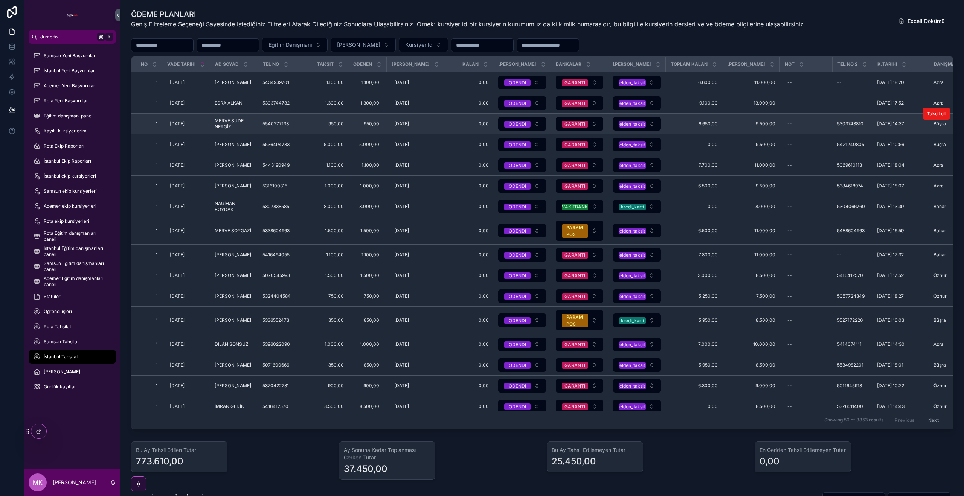
click at [340, 127] on span "950,00" at bounding box center [325, 124] width 35 height 6
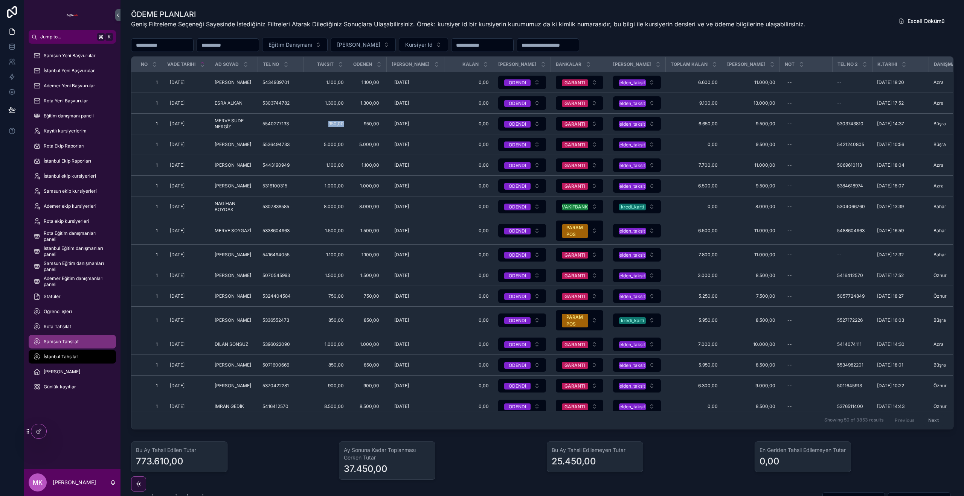
click at [70, 342] on span "Samsun Tahsilat" at bounding box center [61, 342] width 35 height 6
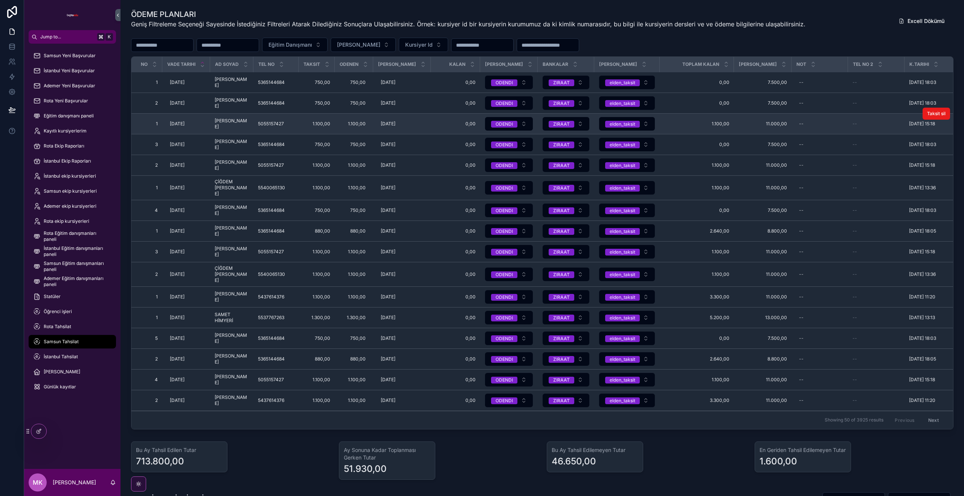
click at [326, 127] on span "1.100,00" at bounding box center [316, 124] width 27 height 6
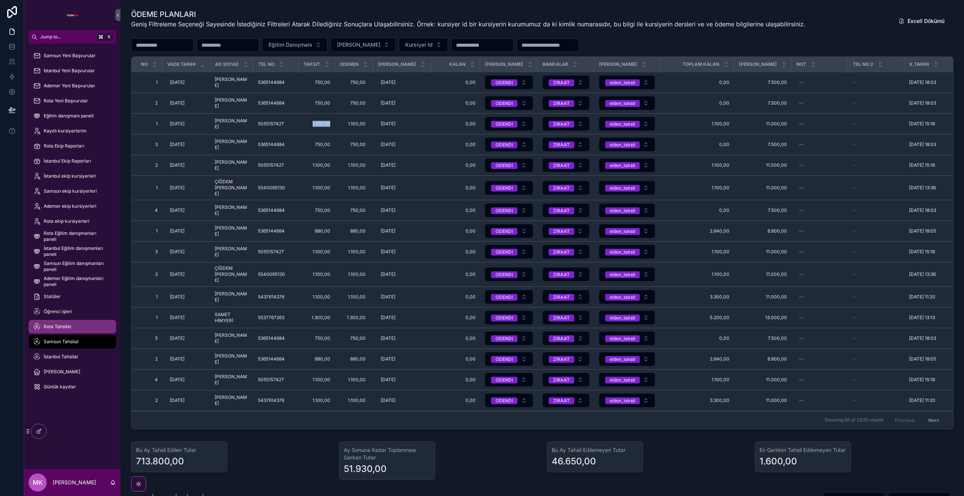
click at [62, 325] on span "Rota Tahsilat" at bounding box center [57, 327] width 27 height 6
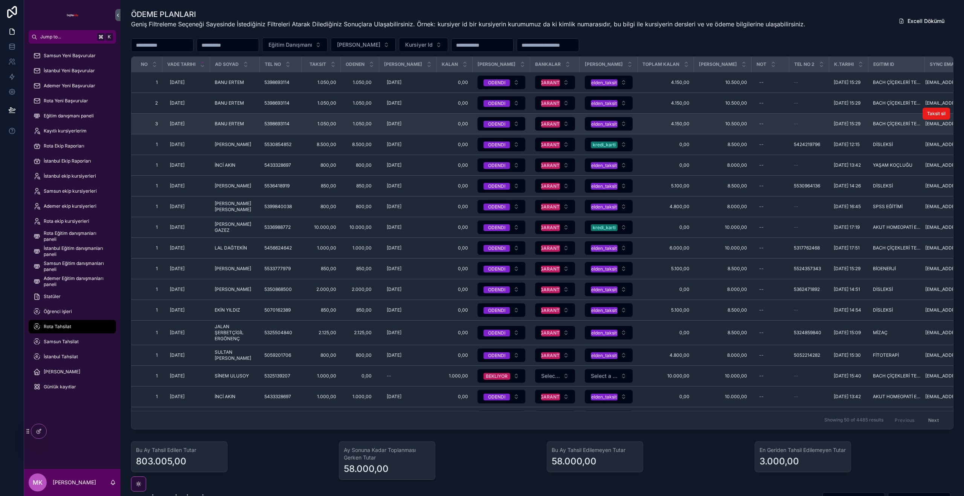
click at [329, 127] on span "1.050,00" at bounding box center [321, 124] width 30 height 6
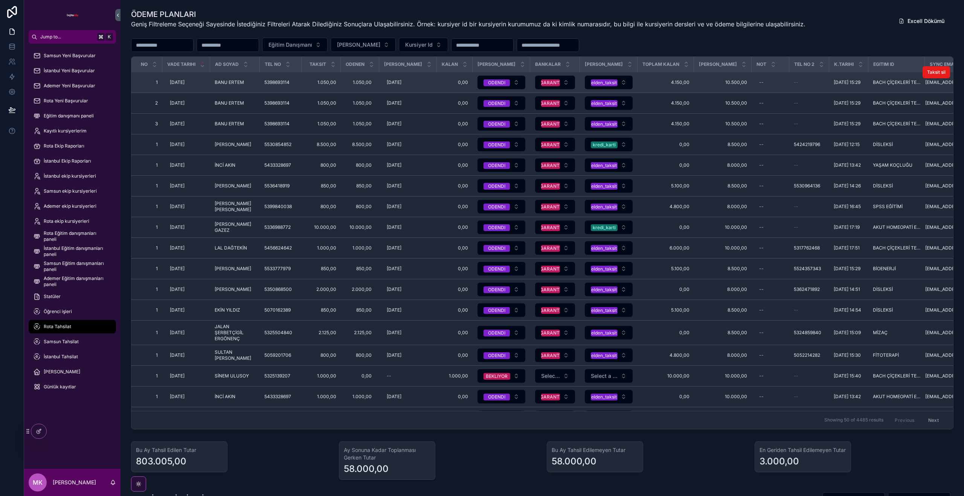
click at [283, 85] on span "5398693114" at bounding box center [276, 82] width 25 height 6
click at [243, 85] on span "BANU ERTEM" at bounding box center [229, 82] width 29 height 6
click at [326, 85] on span "1.050,00" at bounding box center [321, 82] width 30 height 6
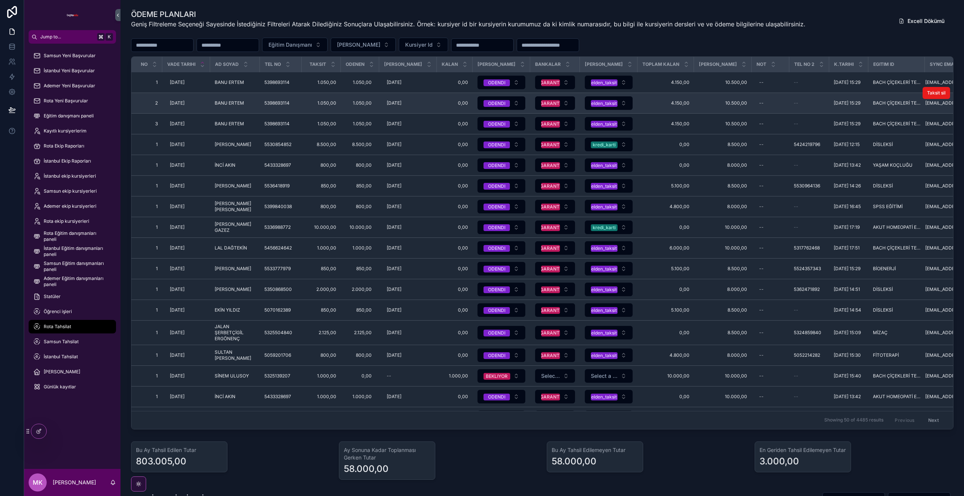
click at [326, 106] on span "1.050,00" at bounding box center [321, 103] width 30 height 6
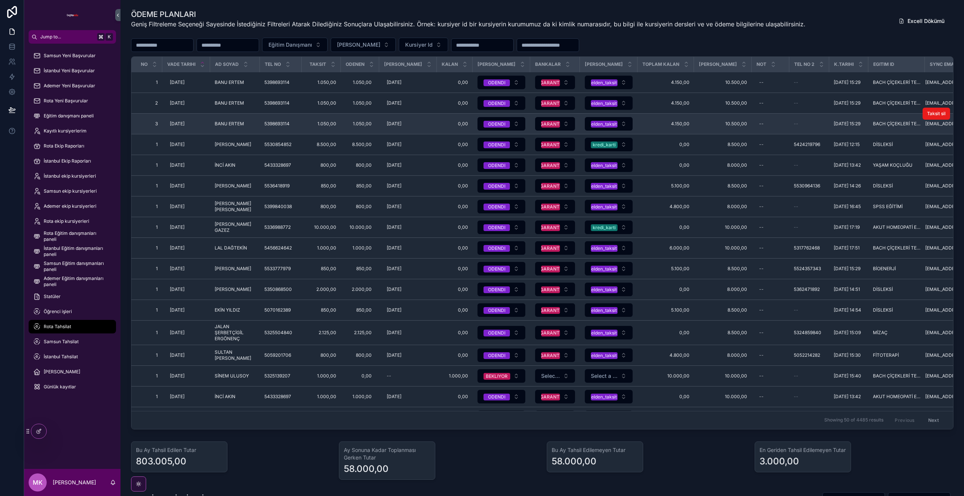
click at [326, 134] on td "1.050,00 1.050,00" at bounding box center [321, 124] width 39 height 21
click at [327, 127] on span "1.050,00" at bounding box center [321, 124] width 30 height 6
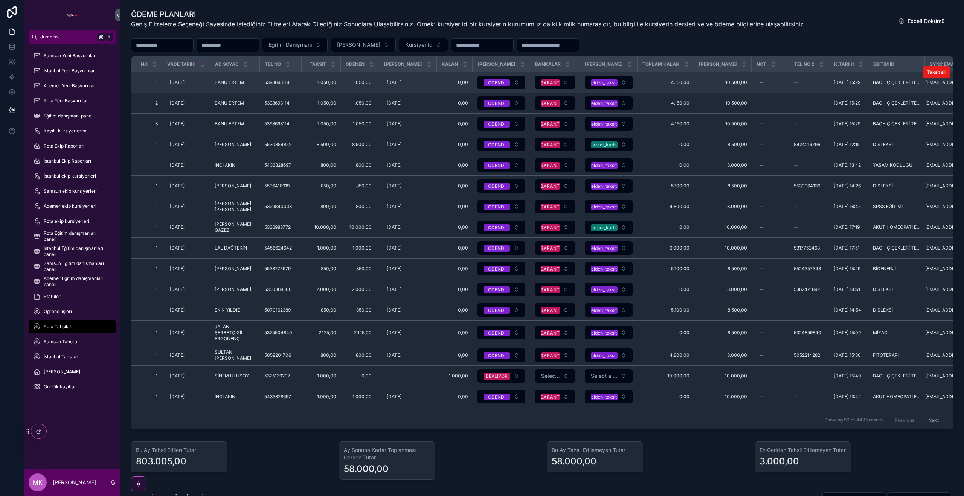
click at [459, 85] on span "0,00" at bounding box center [454, 82] width 27 height 6
drag, startPoint x: 236, startPoint y: 86, endPoint x: 246, endPoint y: 85, distance: 10.5
click at [236, 85] on span "BANU ERTEM" at bounding box center [229, 82] width 29 height 6
click at [274, 85] on span "5398693114" at bounding box center [276, 82] width 25 height 6
click at [327, 85] on span "1.050,00" at bounding box center [321, 82] width 30 height 6
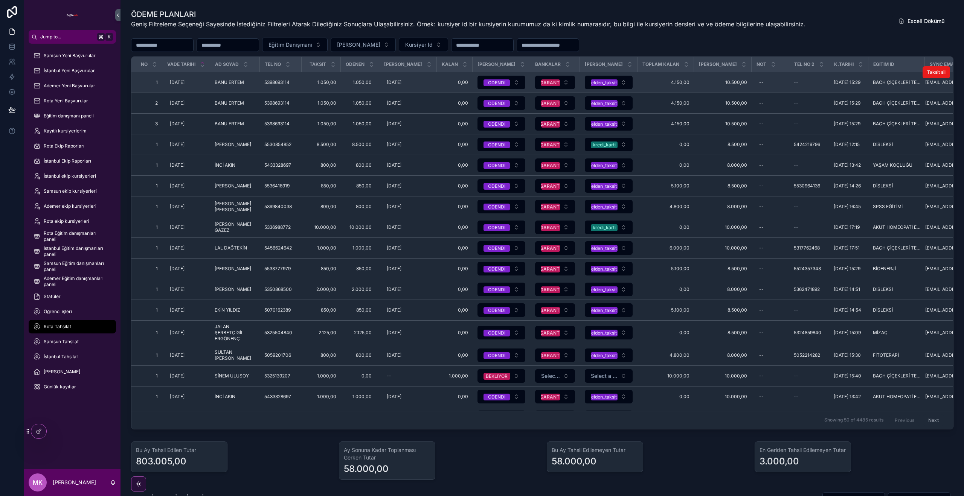
click at [461, 85] on span "0,00" at bounding box center [454, 82] width 27 height 6
click at [459, 85] on span "0,00" at bounding box center [454, 82] width 27 height 6
drag, startPoint x: 678, startPoint y: 90, endPoint x: 694, endPoint y: 88, distance: 15.9
click at [680, 85] on span "4.150,00" at bounding box center [665, 82] width 47 height 6
drag, startPoint x: 727, startPoint y: 87, endPoint x: 734, endPoint y: 87, distance: 6.8
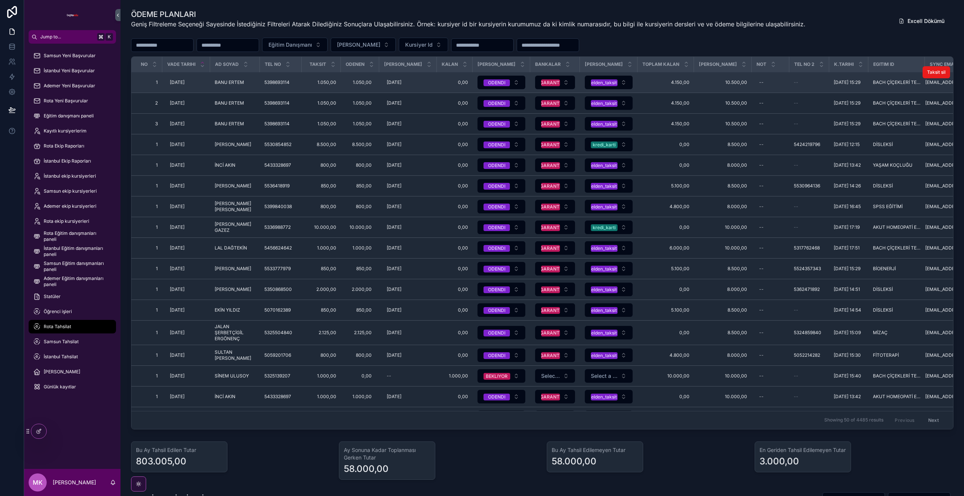
click at [727, 85] on span "10.500,00" at bounding box center [722, 82] width 49 height 6
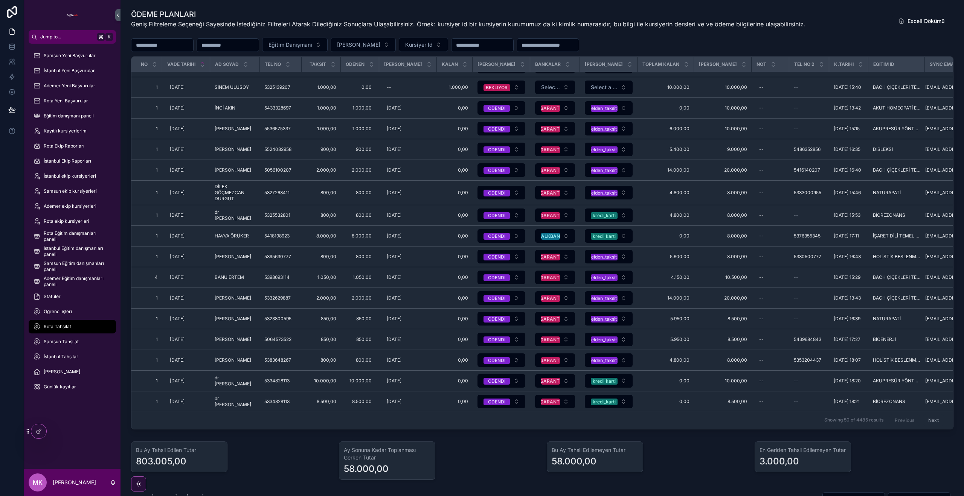
scroll to position [291, 0]
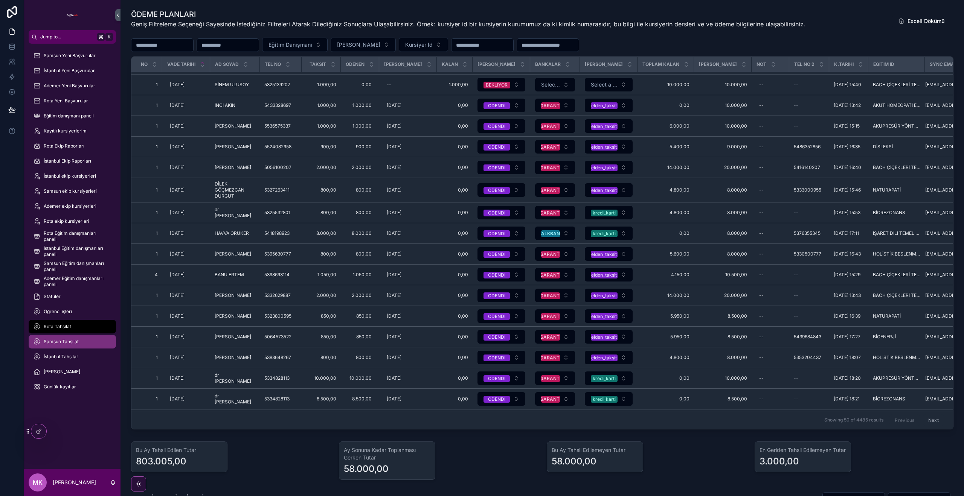
drag, startPoint x: 78, startPoint y: 341, endPoint x: 88, endPoint y: 341, distance: 9.8
click at [78, 341] on span "Samsun Tahsilat" at bounding box center [61, 342] width 35 height 6
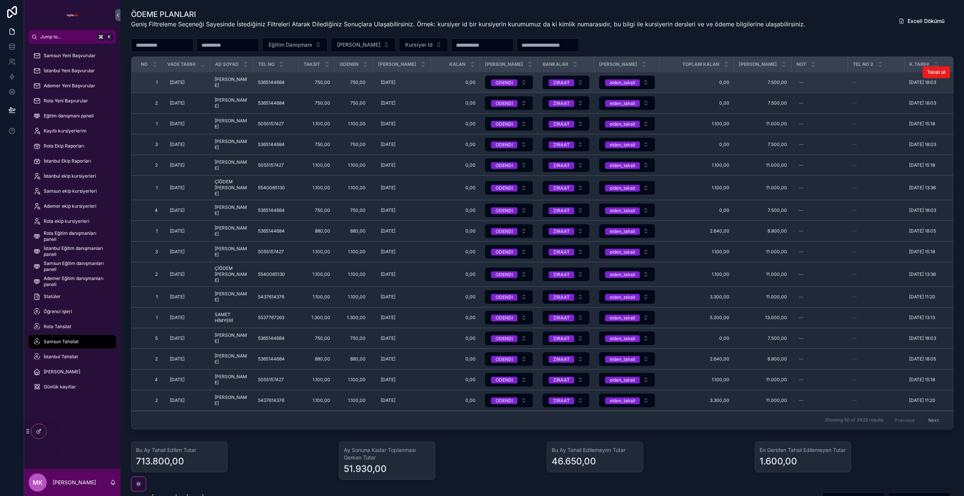
click at [236, 87] on span "NEŞE ÇAYLAN" at bounding box center [232, 82] width 34 height 12
click at [269, 90] on td "5365144684 5365144684" at bounding box center [275, 82] width 45 height 21
click at [280, 85] on span "5365144684" at bounding box center [271, 82] width 27 height 6
click at [316, 85] on span "750,00" at bounding box center [316, 82] width 27 height 6
click at [366, 88] on div "750,00 750,00" at bounding box center [353, 82] width 29 height 12
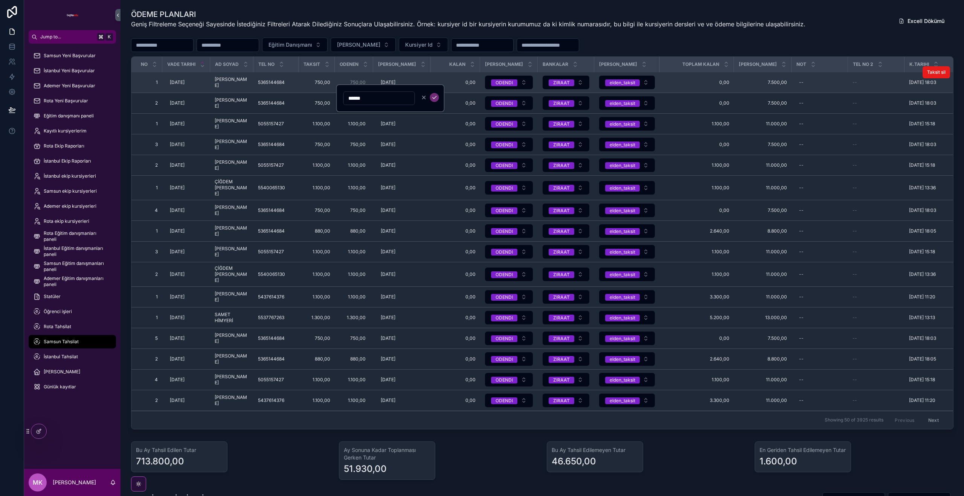
click at [411, 77] on td "06.12.2024 06.12.2024" at bounding box center [402, 82] width 58 height 21
click at [467, 85] on span "0,00" at bounding box center [455, 82] width 40 height 6
click at [763, 85] on span "7.500,00" at bounding box center [762, 82] width 49 height 6
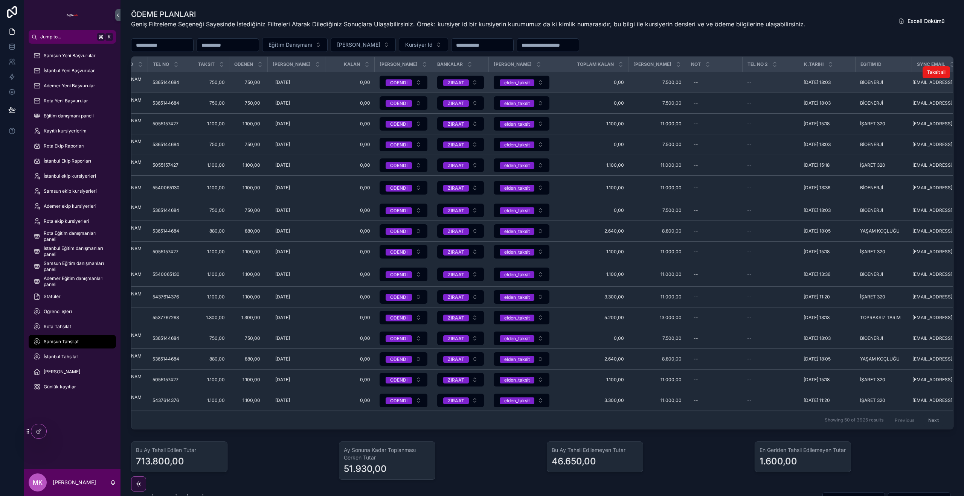
scroll to position [0, 121]
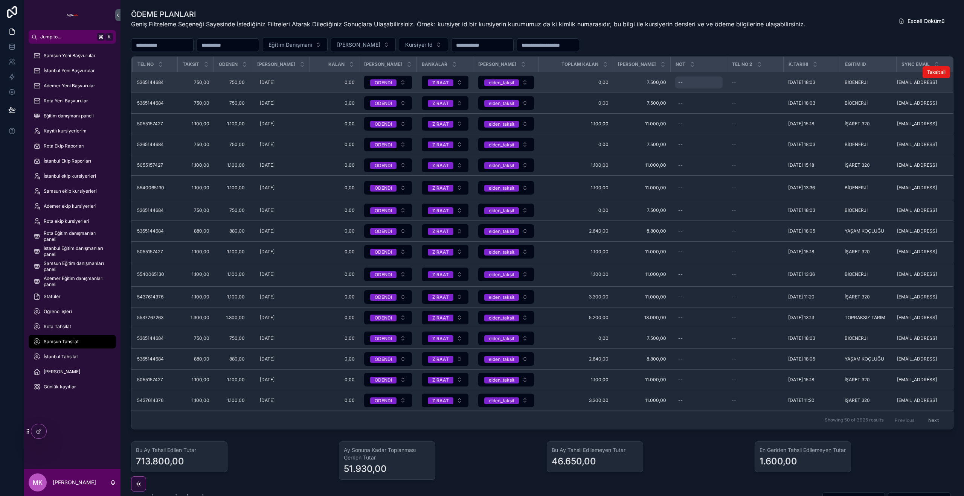
click at [681, 88] on div "--" at bounding box center [698, 82] width 47 height 12
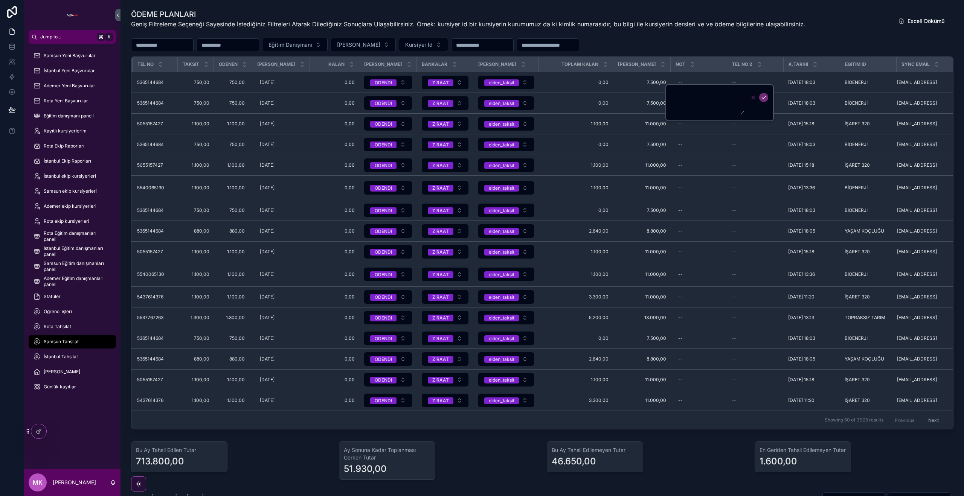
click at [755, 99] on icon "scrollable content" at bounding box center [753, 97] width 6 height 6
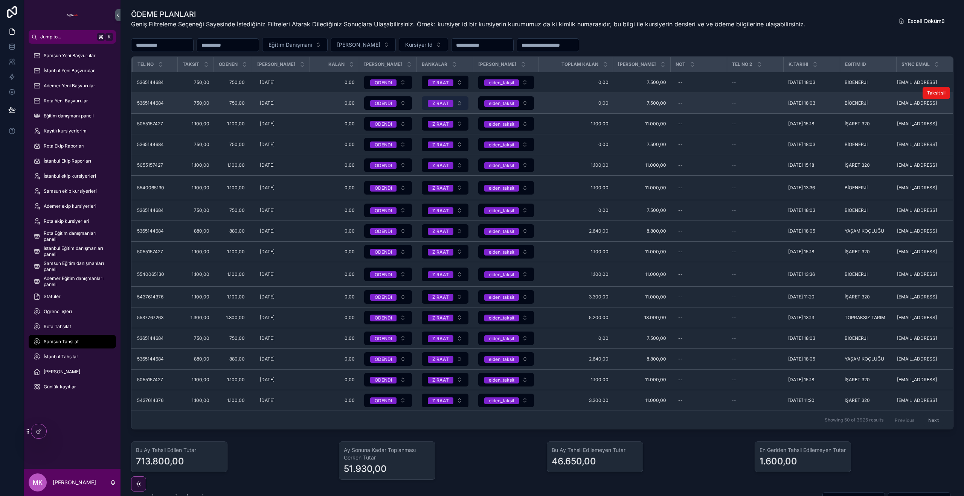
scroll to position [0, 0]
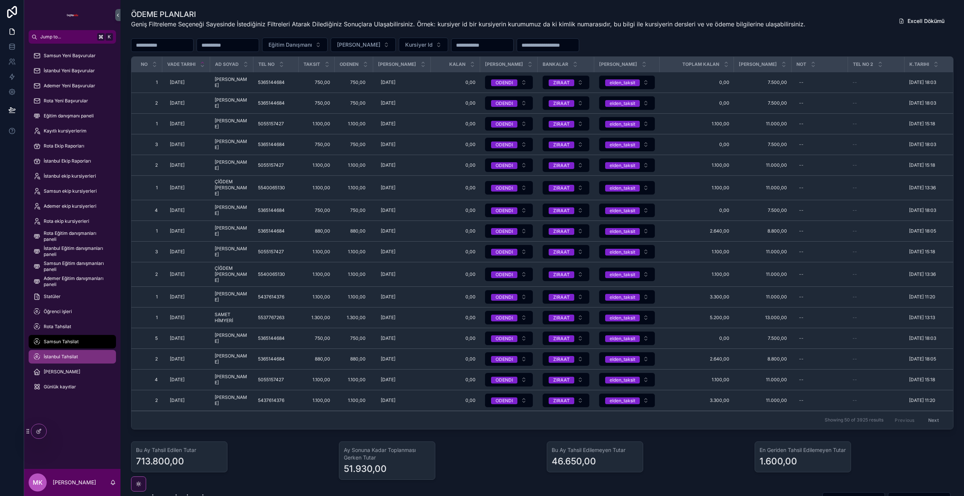
click at [58, 359] on span "İstanbul Tahsilat" at bounding box center [61, 357] width 34 height 6
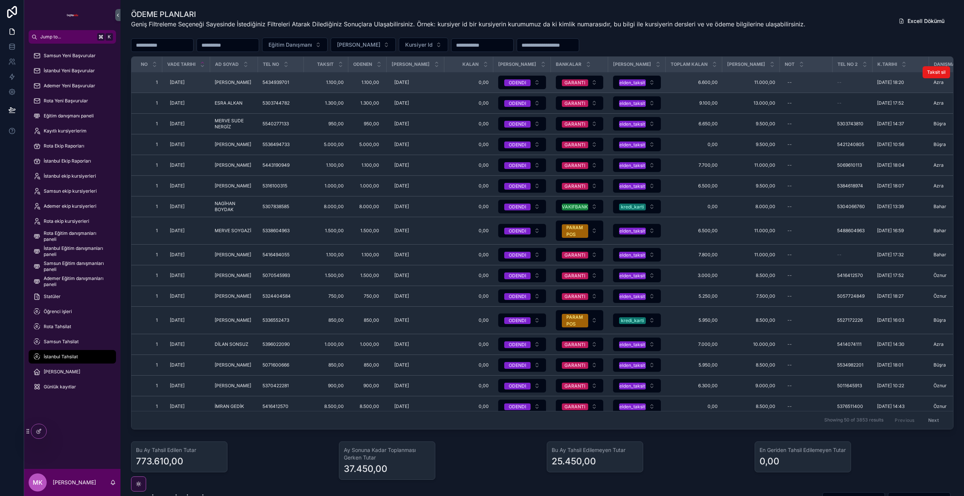
click at [230, 85] on span "ZEYNEP ALICI" at bounding box center [233, 82] width 37 height 6
click at [263, 85] on span "5434939701" at bounding box center [275, 82] width 27 height 6
click at [335, 85] on span "1.100,00" at bounding box center [325, 82] width 35 height 6
click at [372, 85] on span "1.100,00" at bounding box center [367, 82] width 23 height 6
click at [423, 76] on td "05.06.2025 05.06.2025" at bounding box center [416, 82] width 58 height 21
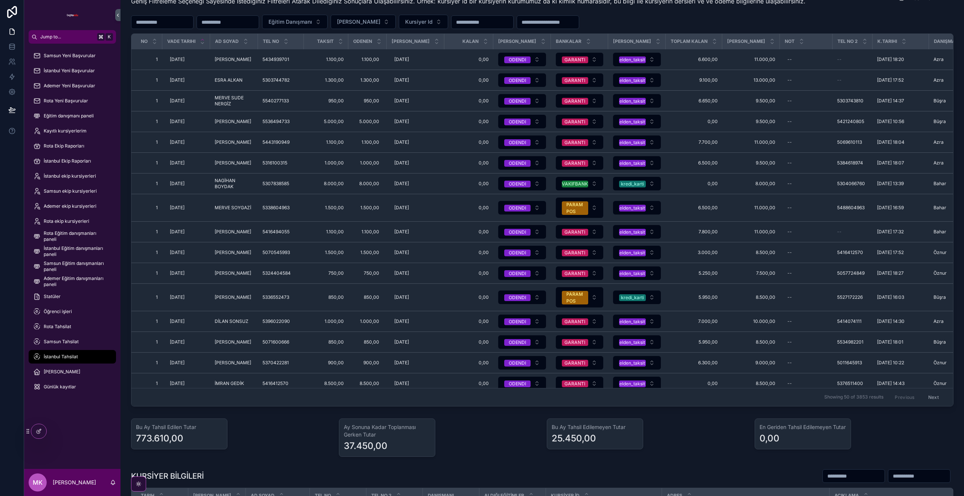
scroll to position [26, 0]
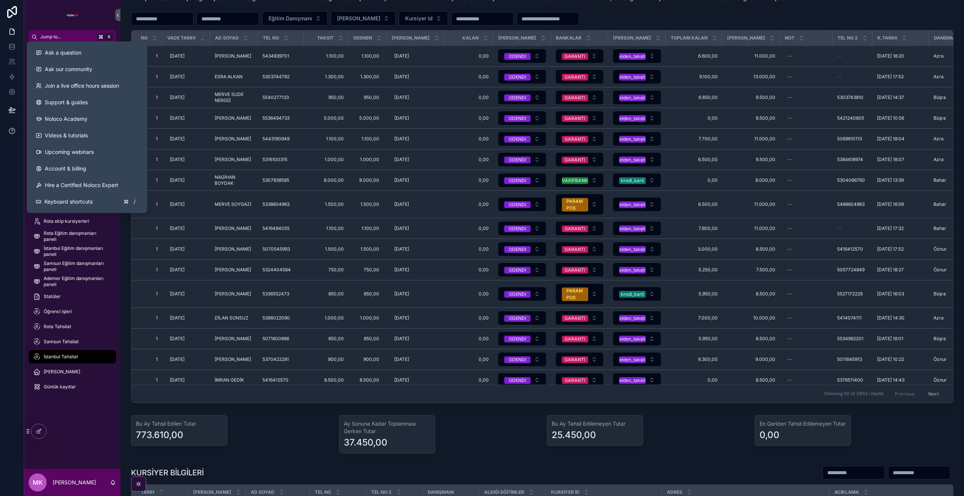
click at [14, 133] on icon at bounding box center [12, 131] width 8 height 8
click at [12, 133] on icon at bounding box center [12, 131] width 8 height 8
click at [111, 57] on button "Ask a question" at bounding box center [87, 52] width 114 height 17
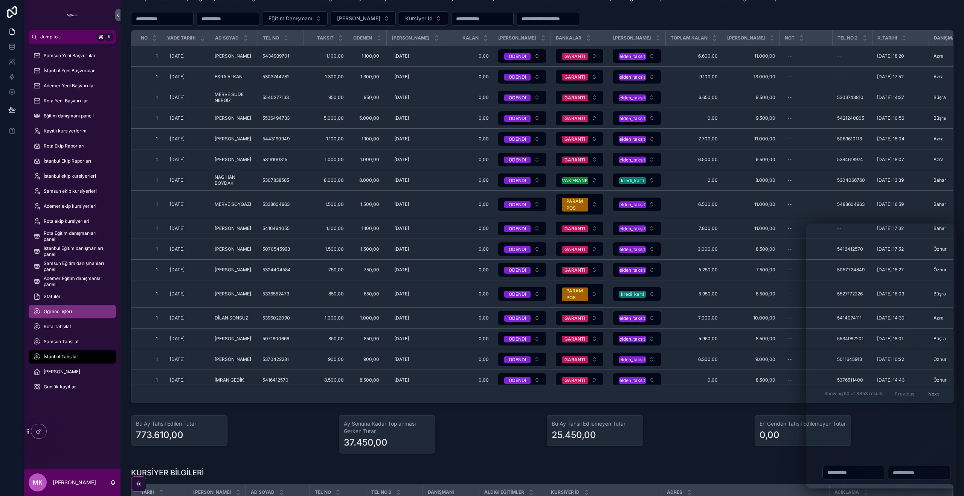
click at [65, 317] on div "Öğrenci işleri" at bounding box center [72, 312] width 78 height 12
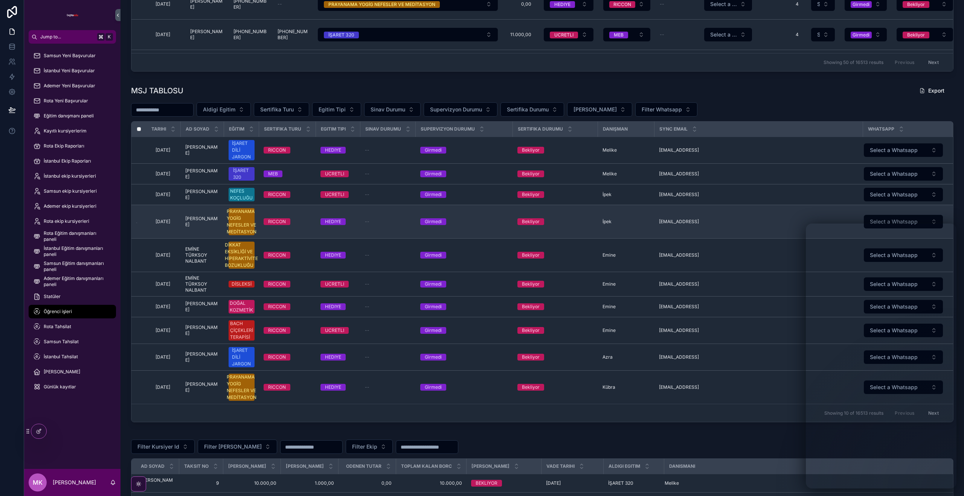
scroll to position [772, 0]
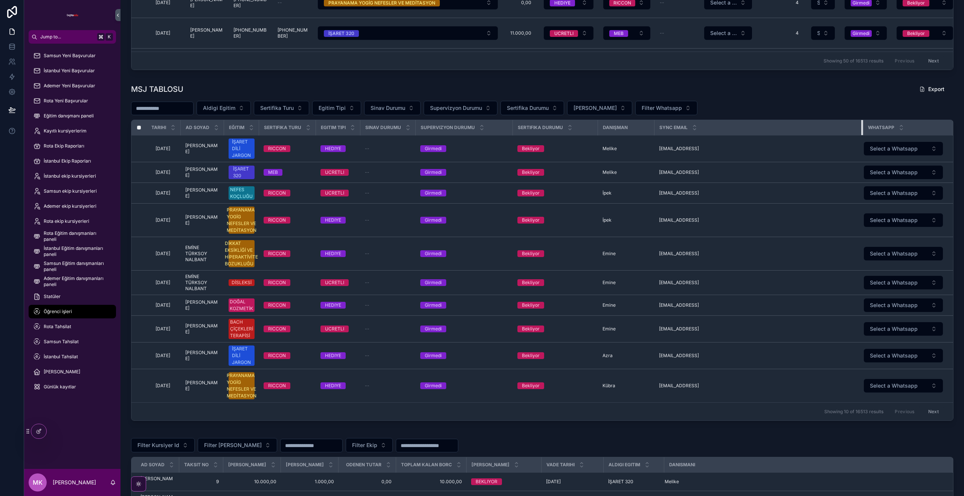
click at [863, 127] on div "scrollable content" at bounding box center [862, 127] width 3 height 15
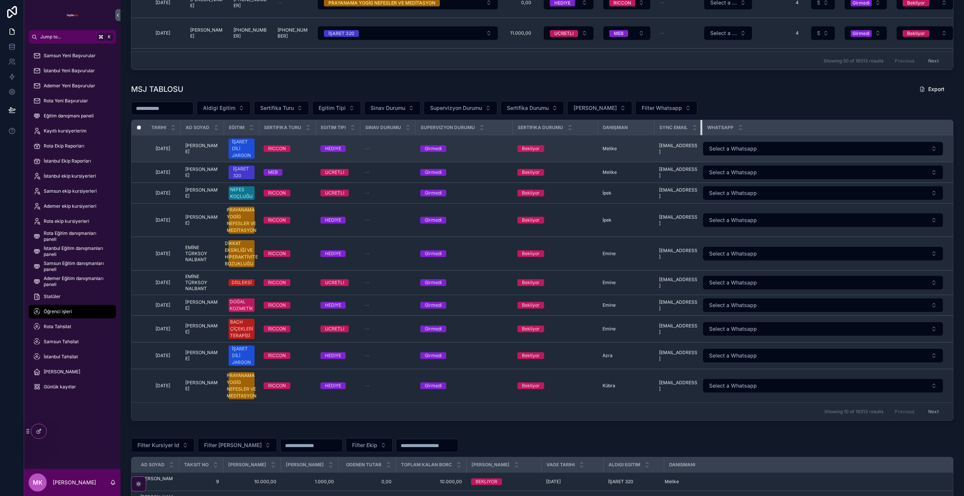
drag, startPoint x: 863, startPoint y: 127, endPoint x: 583, endPoint y: 143, distance: 279.8
click at [587, 141] on table "Tarihi Ad soyad Eğitim Sertifika Turu Egitim Tipi Sinav Durumu Supervizyon Duru…" at bounding box center [541, 261] width 821 height 282
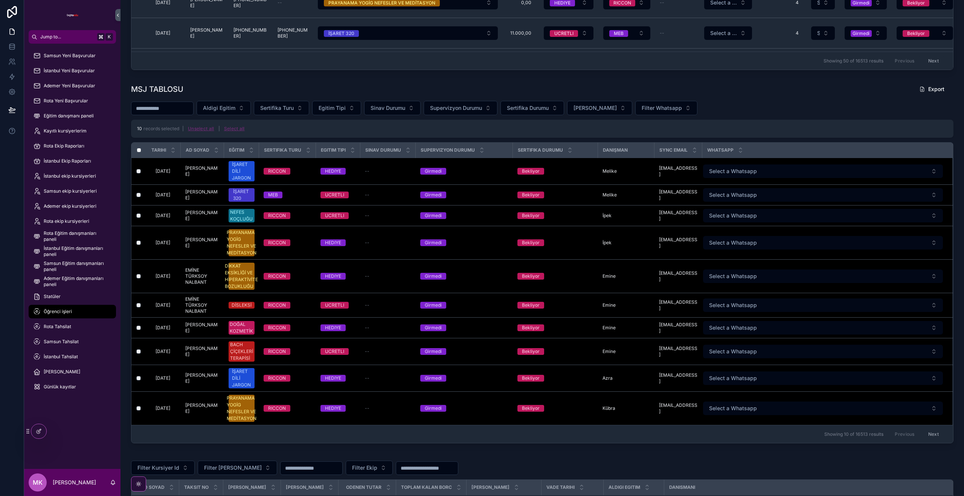
click at [885, 178] on form "Select a Whatsapp" at bounding box center [822, 171] width 241 height 14
click at [882, 175] on button "Select a Whatsapp" at bounding box center [823, 172] width 240 height 14
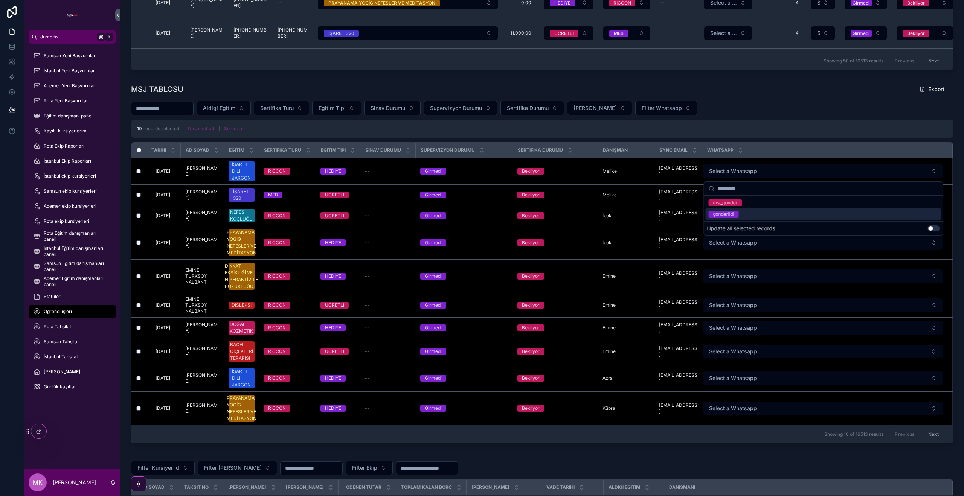
click at [930, 229] on button "Use setting" at bounding box center [933, 228] width 12 height 6
click at [751, 203] on div "msj_gonder" at bounding box center [823, 202] width 236 height 11
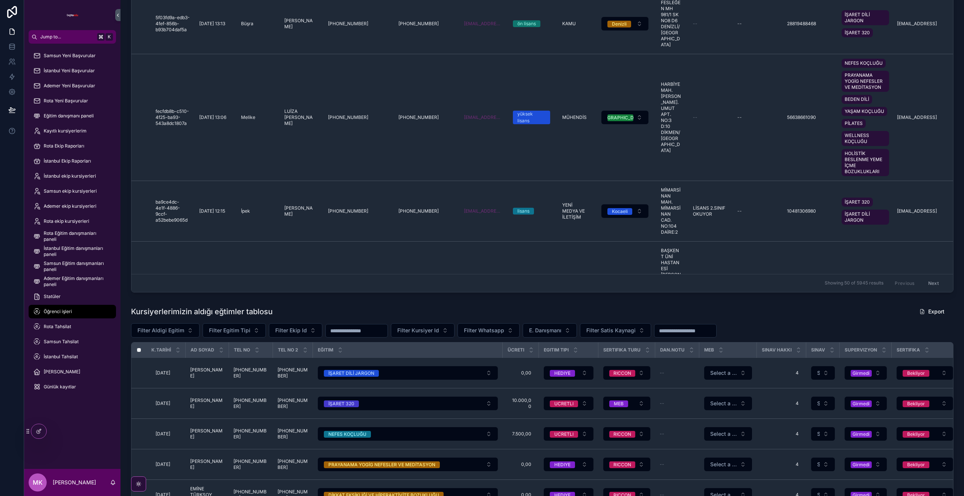
scroll to position [126, 0]
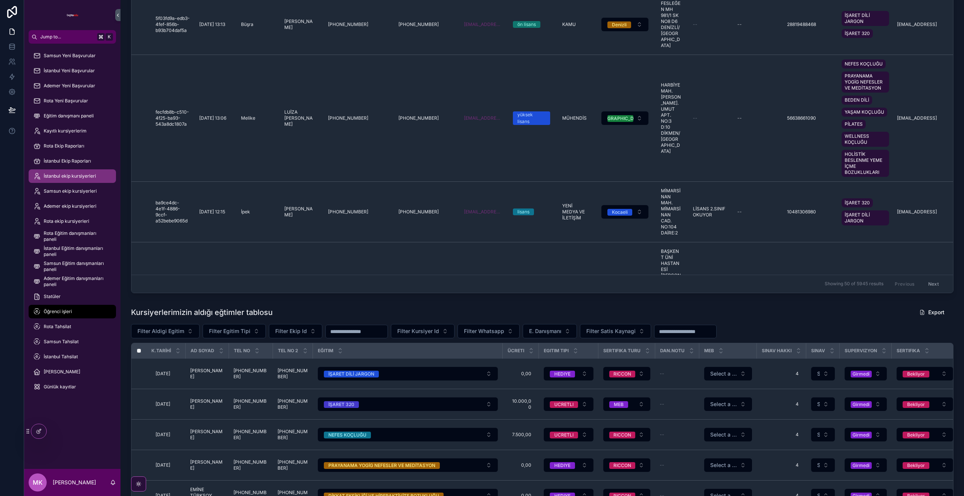
click at [81, 175] on span "İstanbul ekip kursiyerleri" at bounding box center [70, 176] width 52 height 6
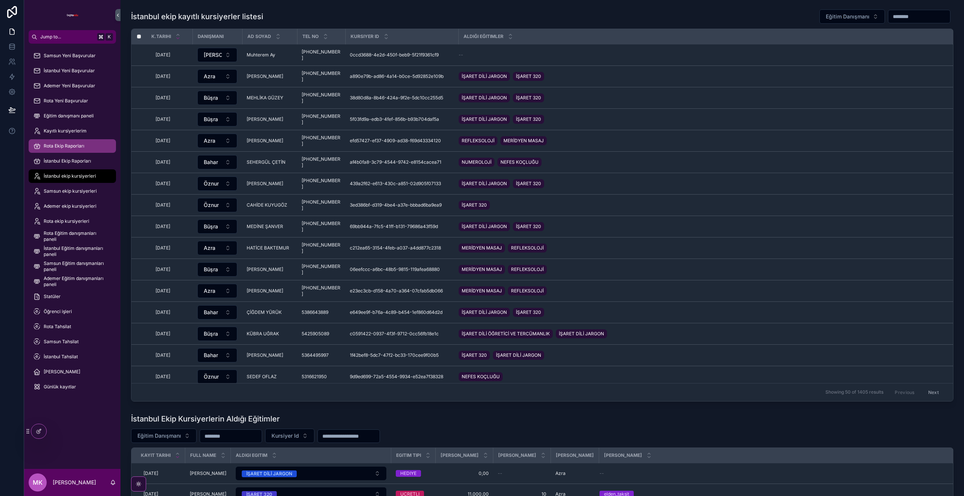
click at [84, 150] on div "Rota Ekip Raporları" at bounding box center [72, 146] width 78 height 12
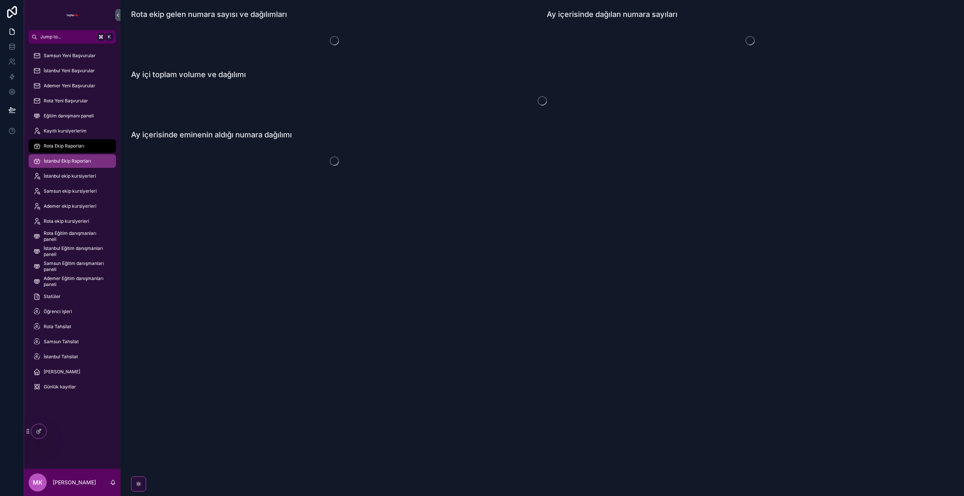
click at [79, 157] on div "İstanbul Ekip Raporları" at bounding box center [72, 161] width 78 height 12
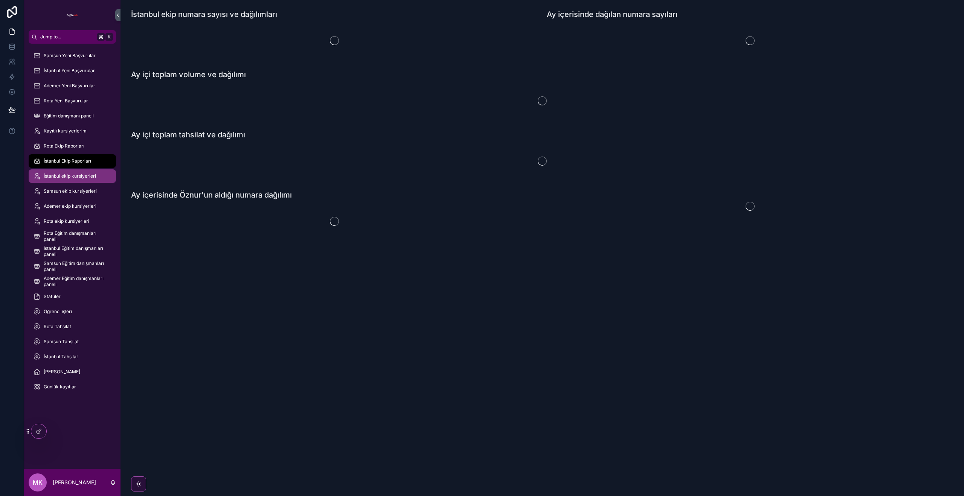
click at [69, 180] on div "İstanbul ekip kursiyerleri" at bounding box center [72, 176] width 78 height 12
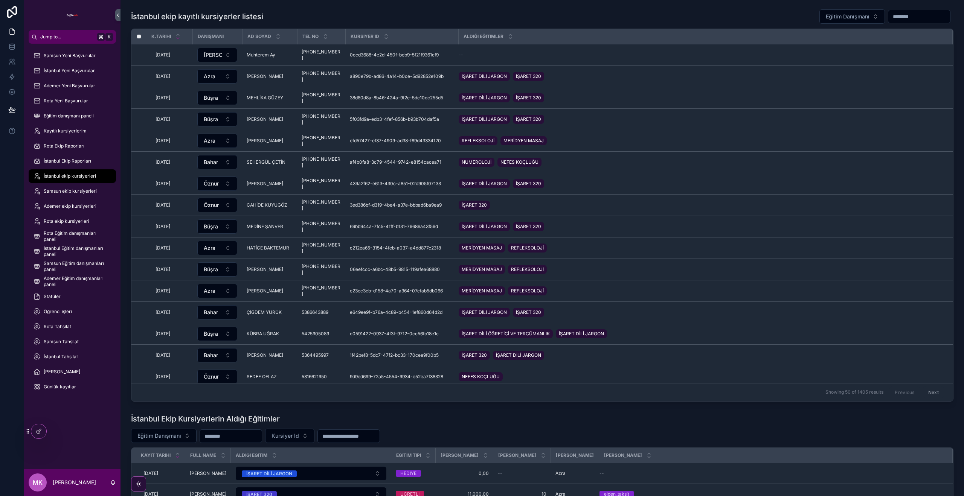
scroll to position [13, 0]
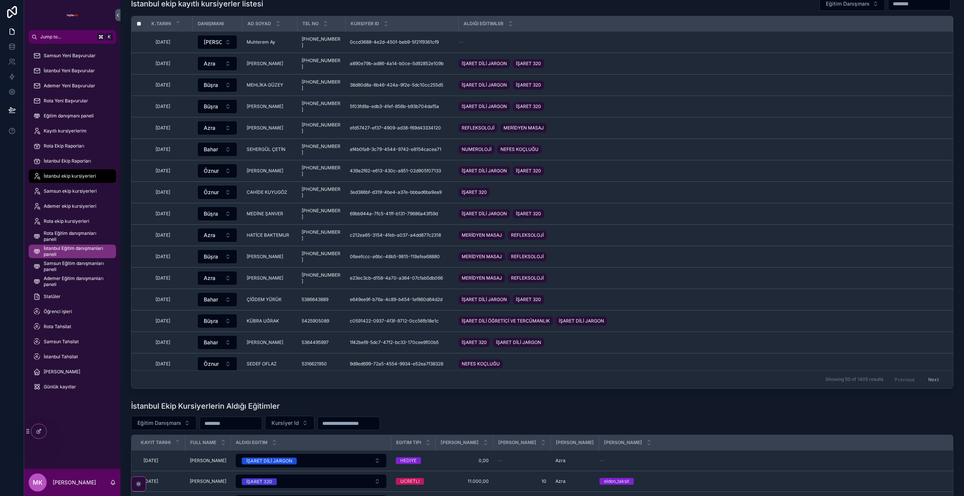
click at [79, 250] on span "İstanbul Eğitim danışmanları paneli" at bounding box center [76, 251] width 65 height 12
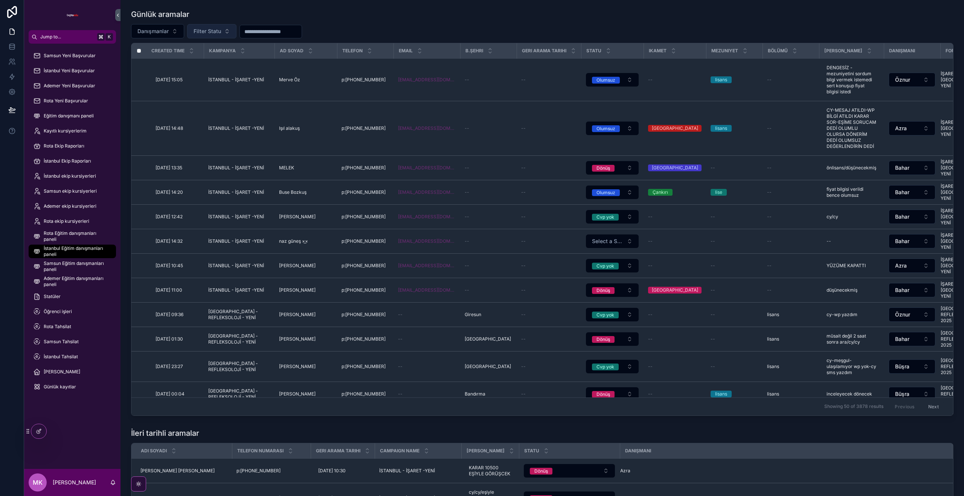
click at [228, 31] on button "Filter Statu" at bounding box center [211, 31] width 49 height 14
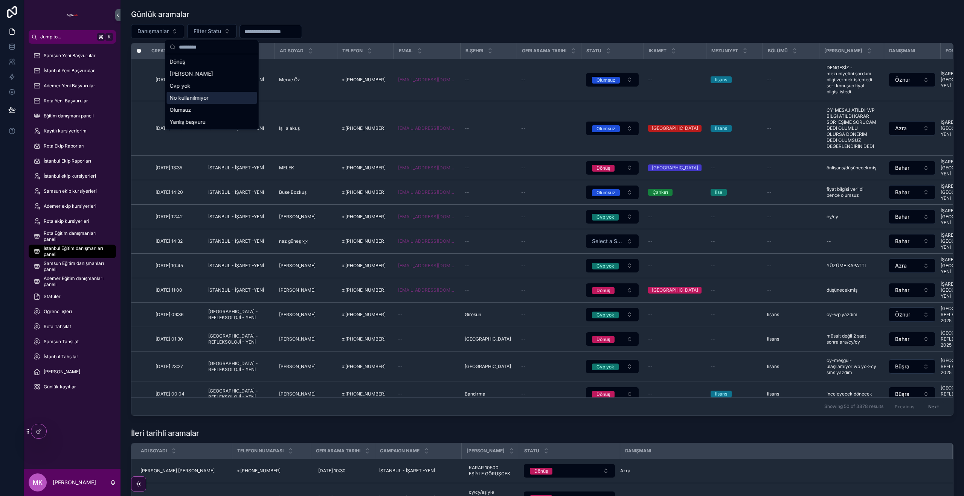
drag, startPoint x: 229, startPoint y: 102, endPoint x: 264, endPoint y: 98, distance: 35.6
click at [229, 102] on div "No kullanilmiyor" at bounding box center [212, 98] width 90 height 12
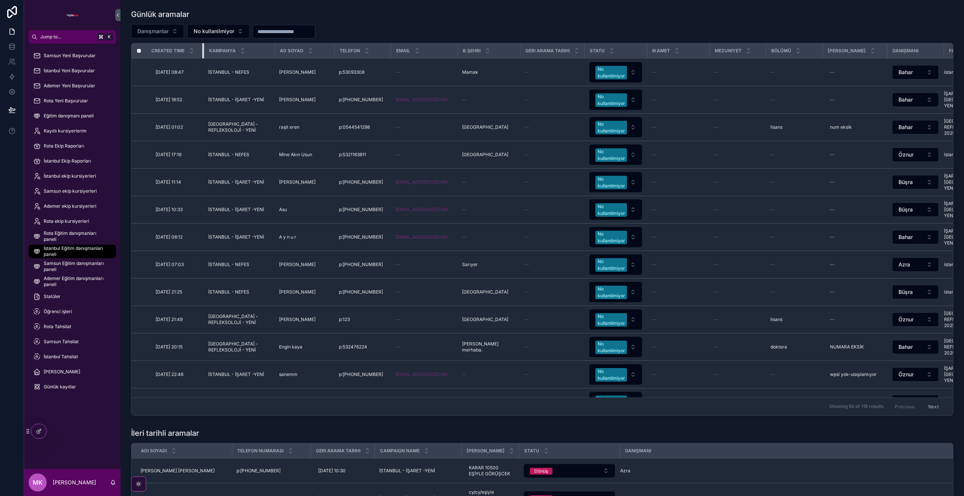
drag, startPoint x: 203, startPoint y: 49, endPoint x: 163, endPoint y: 49, distance: 39.2
click at [163, 49] on th "Created Time" at bounding box center [174, 50] width 57 height 15
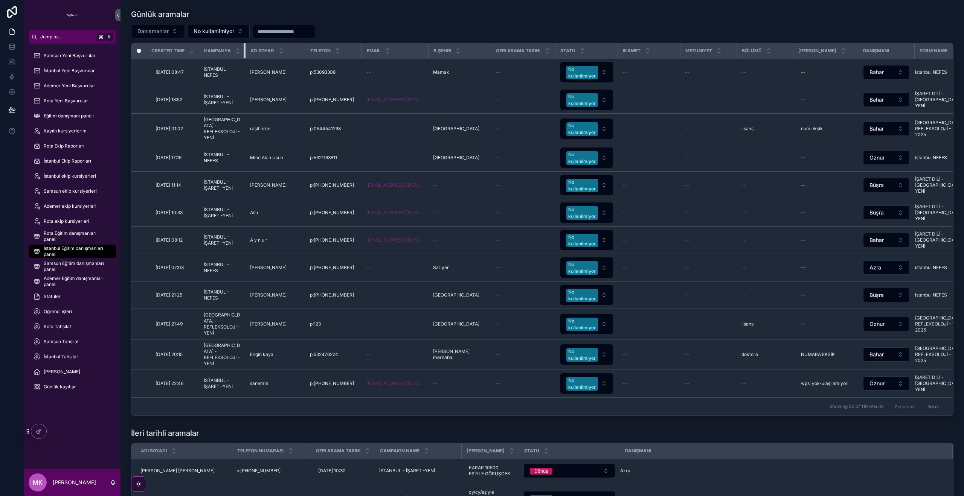
drag, startPoint x: 269, startPoint y: 50, endPoint x: 192, endPoint y: 46, distance: 76.5
click at [180, 46] on tr "Created Time Kampanya Ad Soyad Telefon Email B.Şehri Geri Arama Tarihi Statu Ik…" at bounding box center [554, 50] width 846 height 15
drag, startPoint x: 306, startPoint y: 47, endPoint x: 233, endPoint y: 42, distance: 72.8
click at [233, 42] on div "Günlük aramalar Danışmanlar No kullanilmiyor Created Time Kampanya Ad Soyad Tel…" at bounding box center [542, 212] width 822 height 407
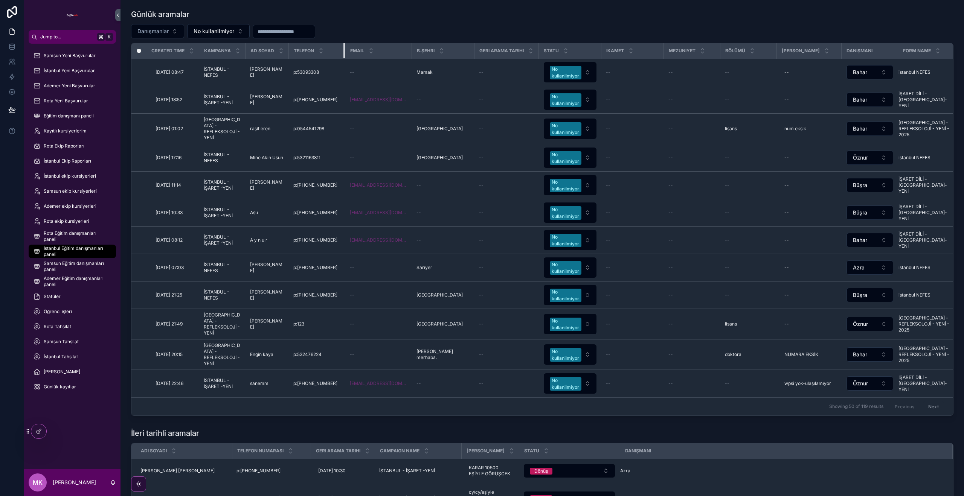
click at [344, 47] on tr "Created Time Kampanya Ad Soyad Telefon Email B.Şehri Geri Arama Tarihi Statu Ik…" at bounding box center [546, 50] width 830 height 15
drag, startPoint x: 340, startPoint y: 47, endPoint x: 321, endPoint y: 49, distance: 19.7
click at [279, 44] on tr "Created Time Kampanya Ad Soyad Telefon Email B.Şehri Geri Arama Tarihi Statu Ik…" at bounding box center [546, 50] width 830 height 15
drag, startPoint x: 344, startPoint y: 48, endPoint x: 308, endPoint y: 48, distance: 36.1
click at [308, 48] on th "Telefon" at bounding box center [317, 50] width 56 height 15
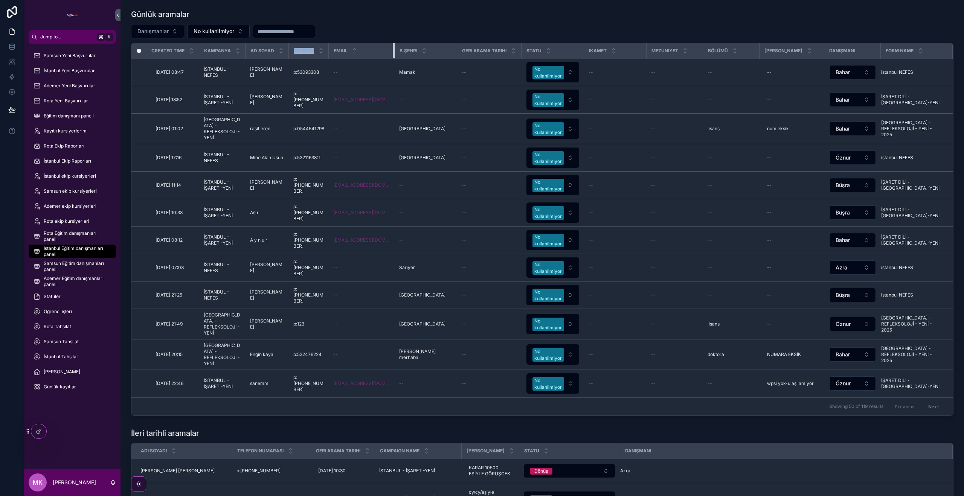
drag, startPoint x: 393, startPoint y: 52, endPoint x: 355, endPoint y: 52, distance: 38.0
click at [336, 53] on th "Email" at bounding box center [362, 50] width 66 height 15
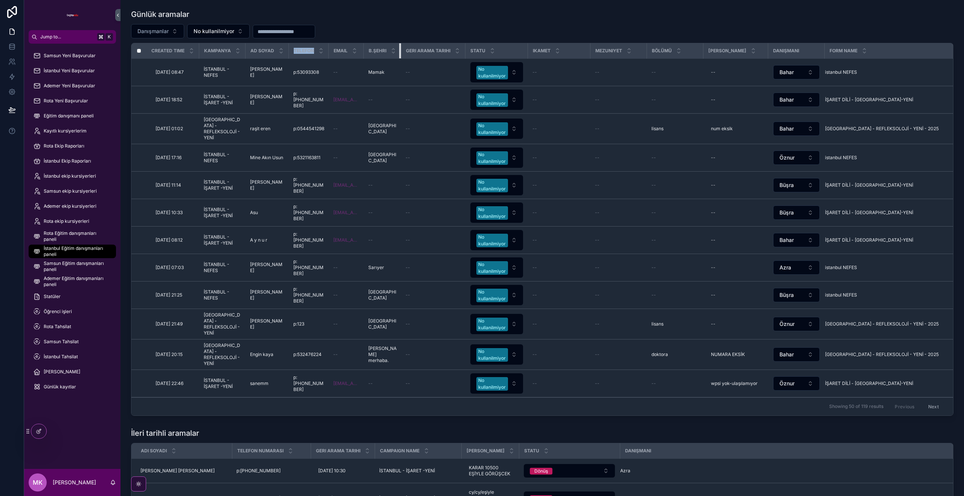
drag, startPoint x: 379, startPoint y: 52, endPoint x: 349, endPoint y: 49, distance: 29.9
click at [343, 49] on tr "Created Time Kampanya Ad Soyad Telefon Email B.Şehri Geri Arama Tarihi Statu Ik…" at bounding box center [541, 50] width 821 height 15
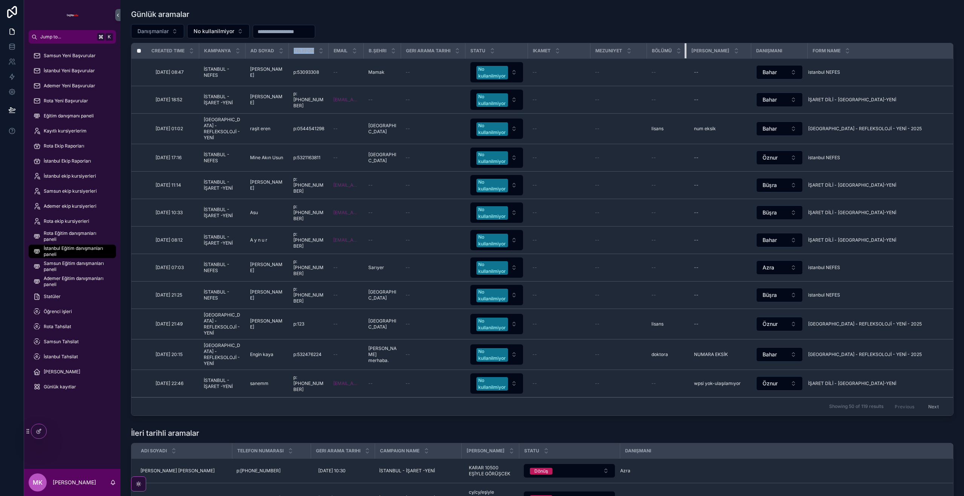
drag, startPoint x: 687, startPoint y: 47, endPoint x: 607, endPoint y: 43, distance: 79.9
click at [607, 43] on tr "Created Time Kampanya Ad Soyad Telefon Email B.Şehri Geri Arama Tarihi Statu Ik…" at bounding box center [541, 50] width 821 height 15
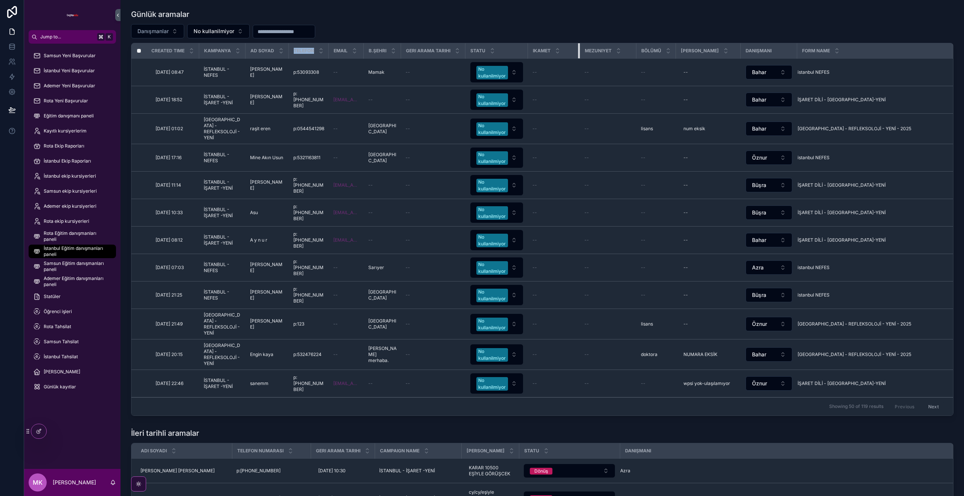
drag, startPoint x: 538, startPoint y: 54, endPoint x: 484, endPoint y: 50, distance: 54.3
click at [487, 50] on tr "Created Time Kampanya Ad Soyad Telefon Email B.Şehri Geri Arama Tarihi Statu Ik…" at bounding box center [541, 50] width 821 height 15
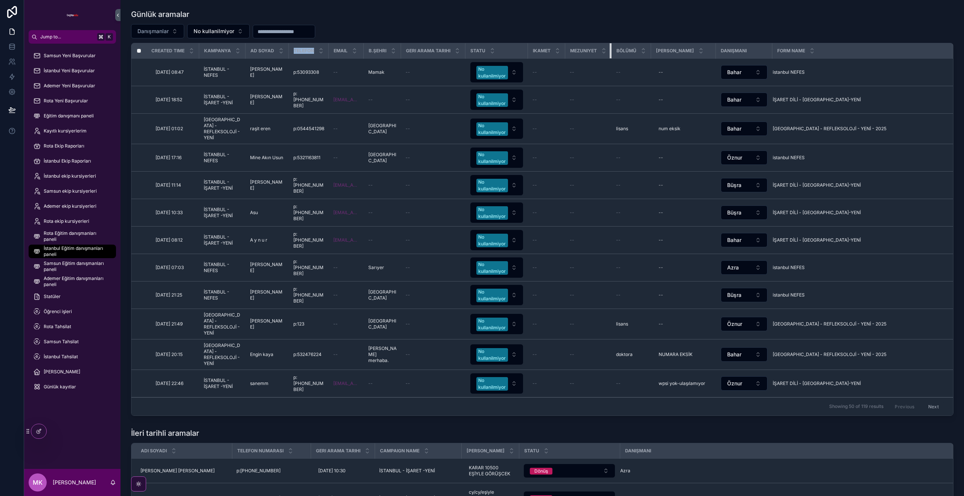
drag, startPoint x: 620, startPoint y: 49, endPoint x: 581, endPoint y: 46, distance: 39.2
click at [576, 47] on th "Mezuniyet" at bounding box center [588, 50] width 46 height 15
drag, startPoint x: 716, startPoint y: 47, endPoint x: 632, endPoint y: 44, distance: 83.2
click at [632, 44] on tr "Created Time Kampanya Ad Soyad Telefon Email B.Şehri Geri Arama Tarihi Statu Ik…" at bounding box center [541, 50] width 821 height 15
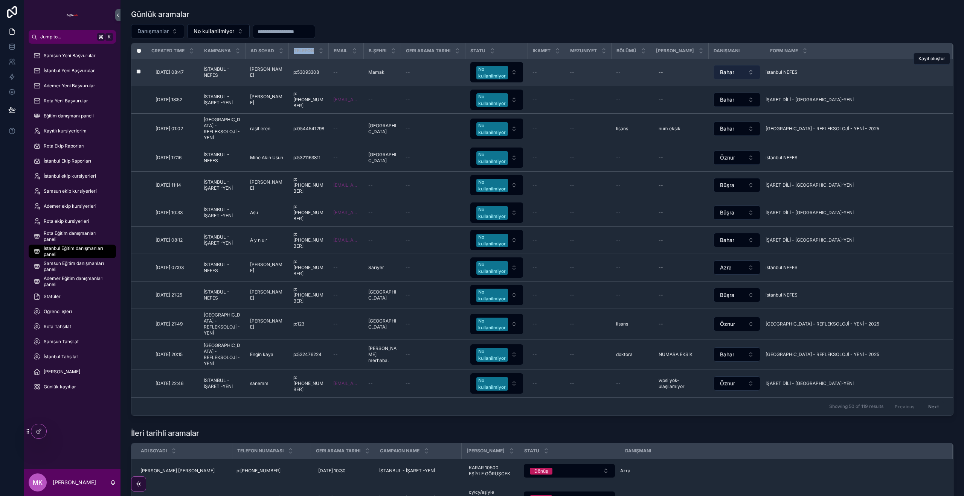
click at [742, 70] on button "Bahar" at bounding box center [736, 72] width 47 height 14
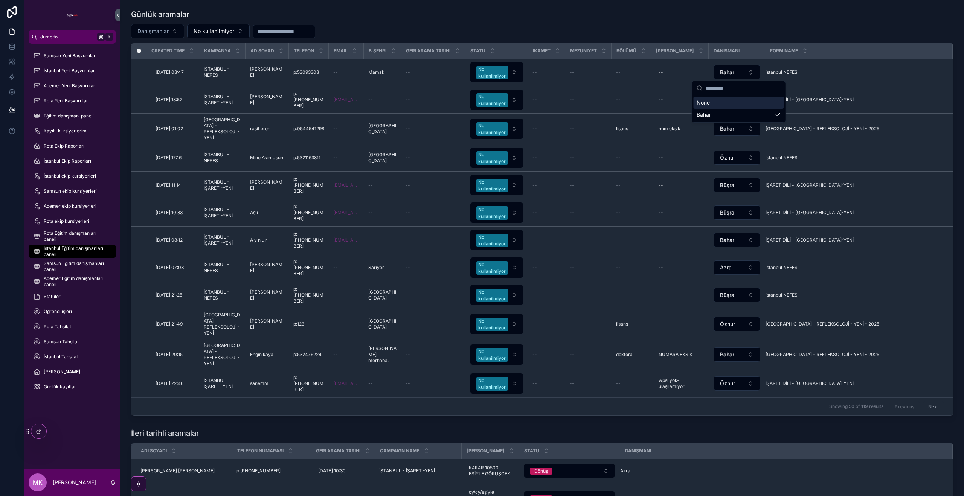
click at [739, 24] on div "Danışmanlar No kullanilmiyor" at bounding box center [542, 31] width 822 height 14
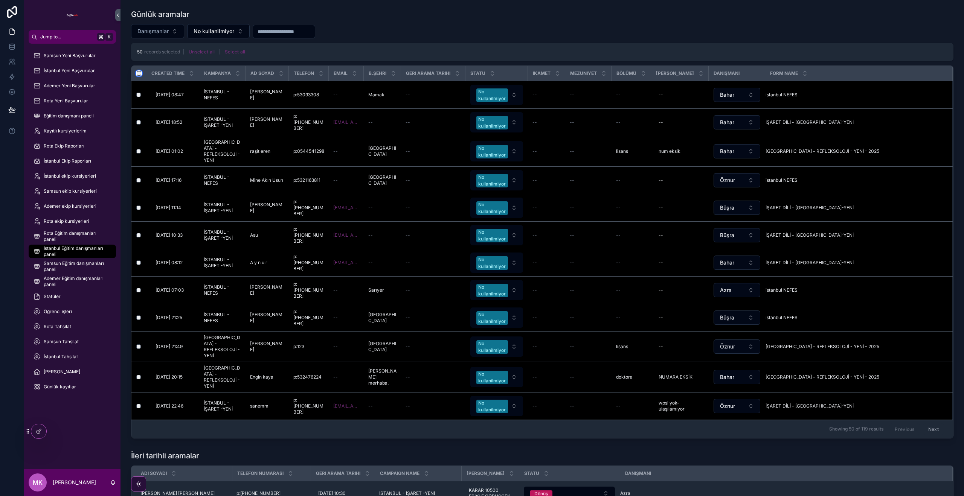
scroll to position [123, 0]
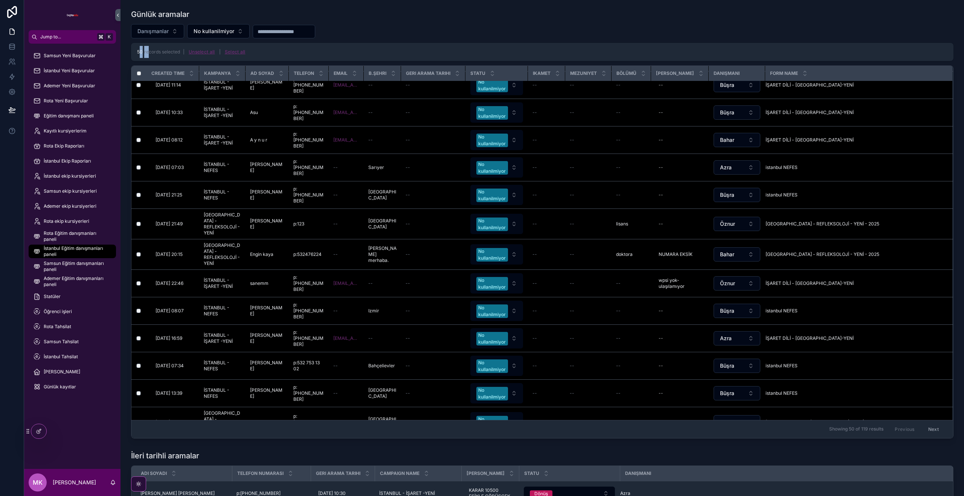
drag, startPoint x: 139, startPoint y: 52, endPoint x: 145, endPoint y: 52, distance: 6.4
click at [149, 52] on div "50 records selected | Unselect all | Select all" at bounding box center [192, 52] width 111 height 12
click at [141, 59] on div "50 records selected | Unselect all | Select all" at bounding box center [542, 52] width 822 height 18
drag, startPoint x: 138, startPoint y: 51, endPoint x: 149, endPoint y: 51, distance: 10.5
click at [149, 51] on div "50 records selected | Unselect all | Select all" at bounding box center [192, 52] width 111 height 12
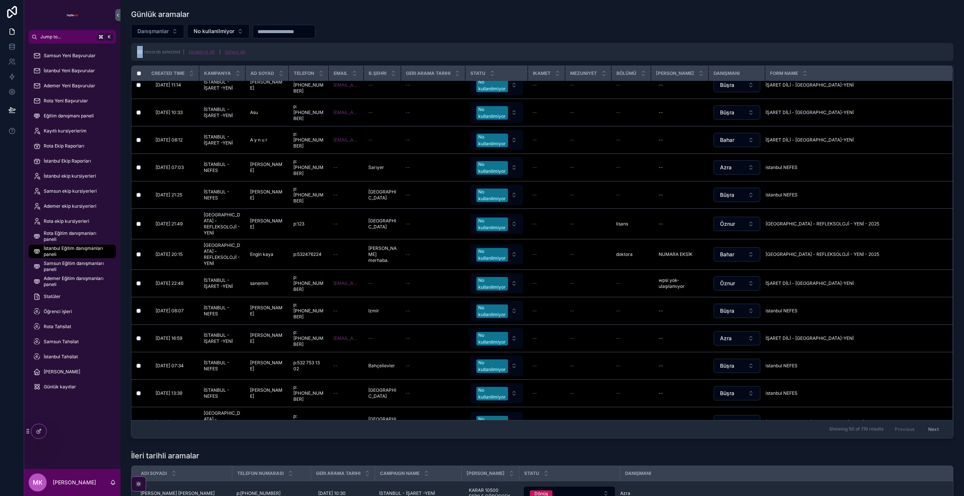
drag, startPoint x: 138, startPoint y: 53, endPoint x: 148, endPoint y: 56, distance: 10.5
click at [144, 53] on div "50 records selected | Unselect all | Select all" at bounding box center [192, 52] width 111 height 12
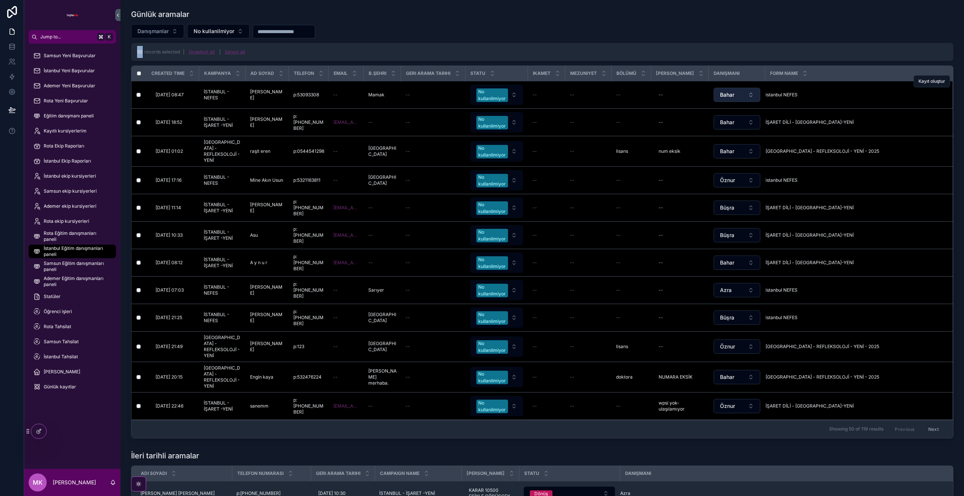
click at [752, 93] on button "Bahar" at bounding box center [736, 95] width 47 height 14
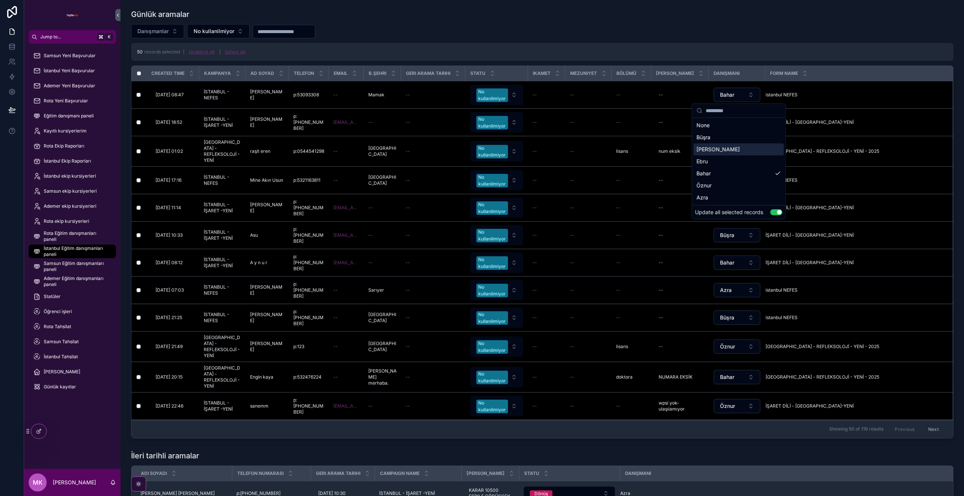
click at [742, 150] on div "[PERSON_NAME]" at bounding box center [738, 149] width 90 height 12
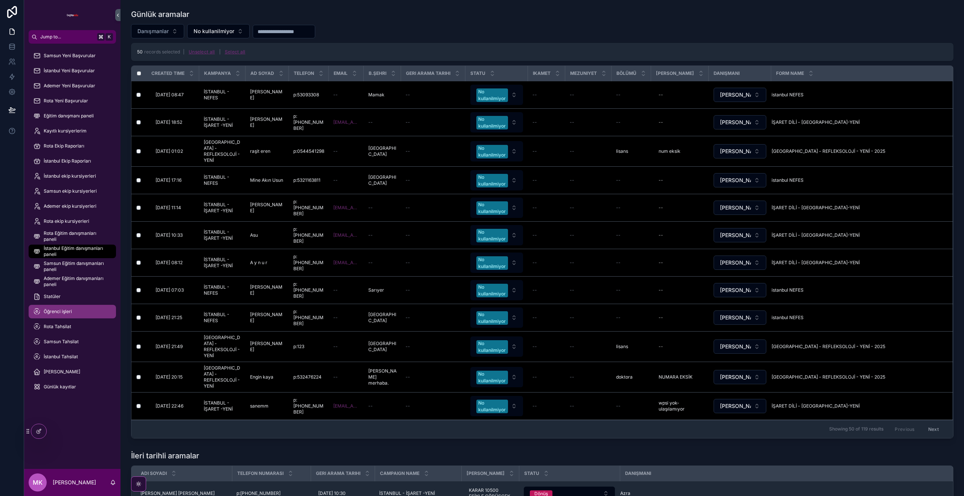
click at [79, 311] on div "Öğrenci işleri" at bounding box center [72, 312] width 78 height 12
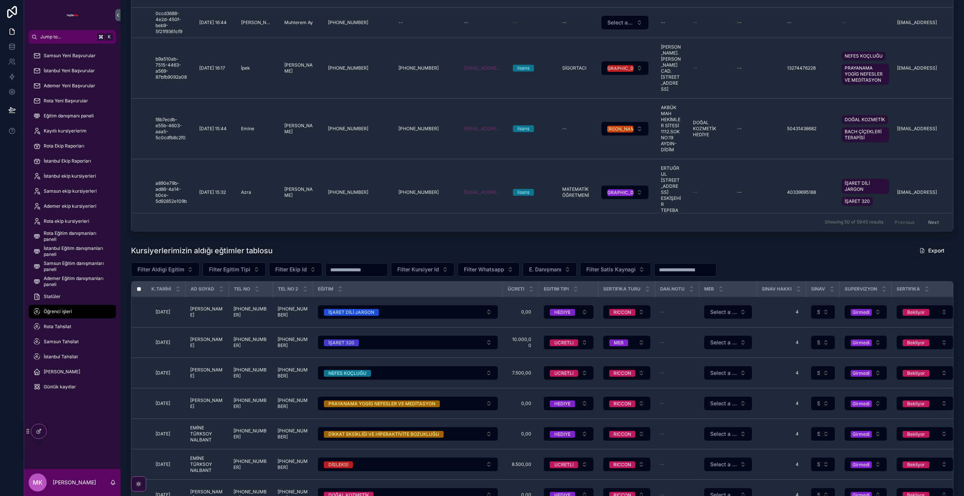
scroll to position [259, 0]
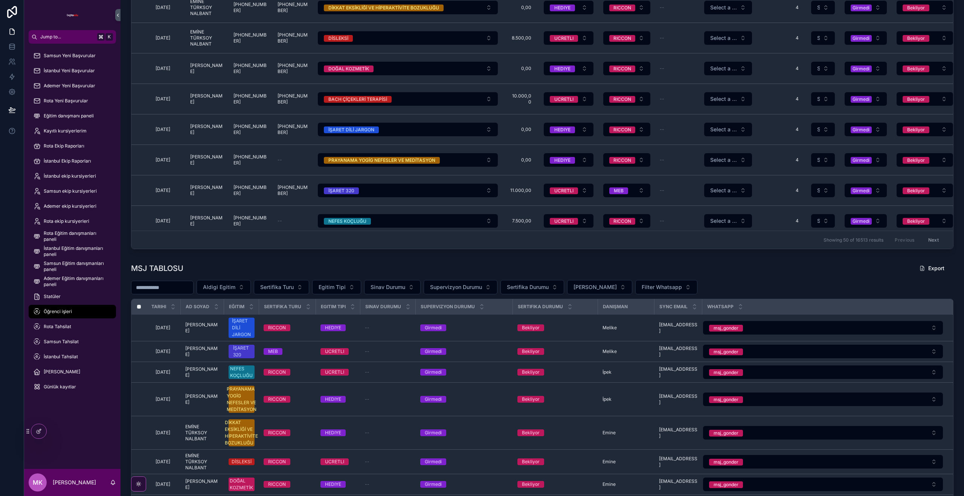
scroll to position [649, 0]
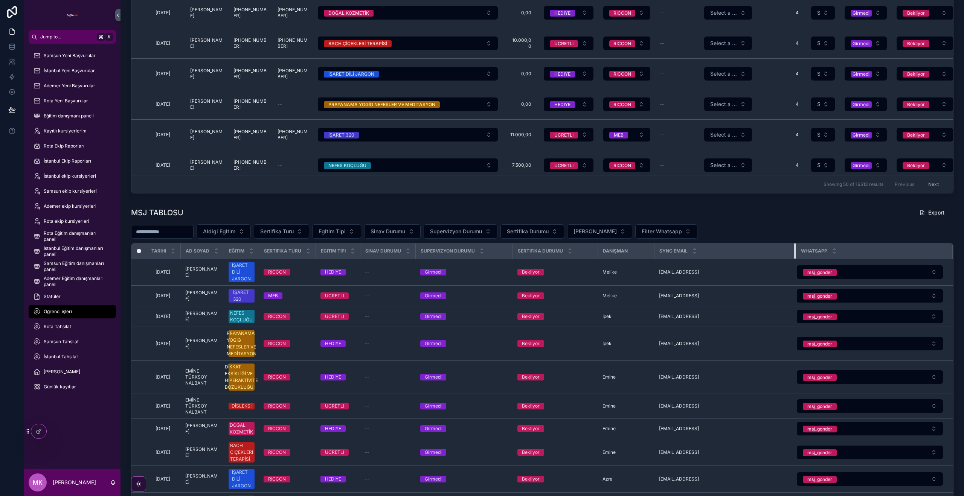
drag, startPoint x: 701, startPoint y: 251, endPoint x: 844, endPoint y: 250, distance: 142.3
click at [845, 250] on tr "Tarihi Ad soyad Eğitim Sertifika Turu Egitim Tipi Sinav Durumu Supervizyon Duru…" at bounding box center [541, 251] width 821 height 15
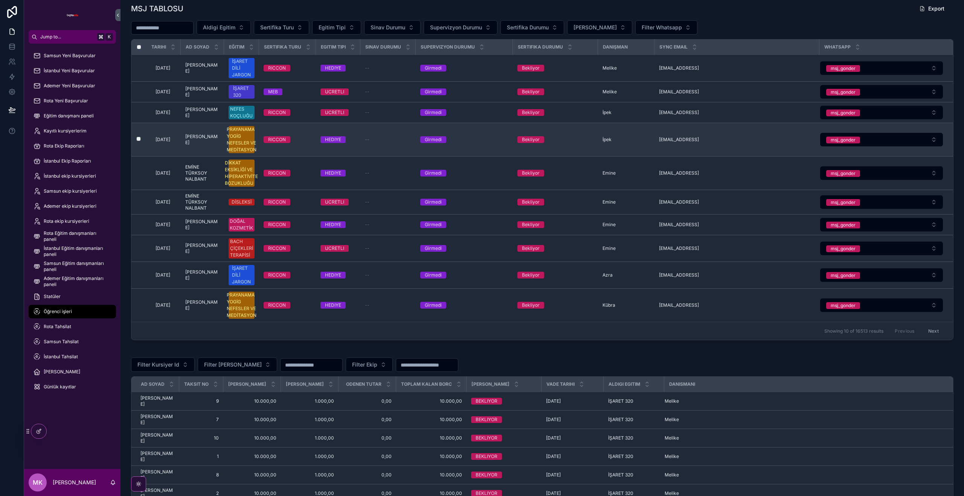
scroll to position [853, 0]
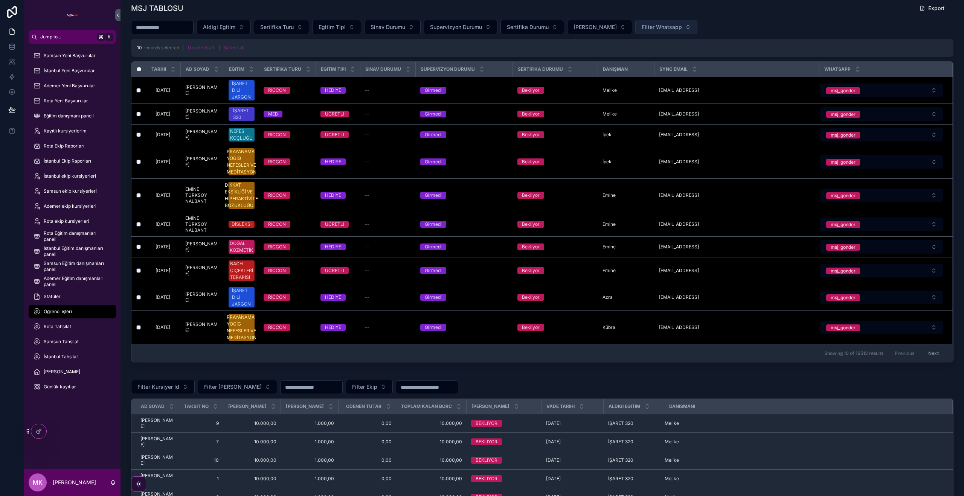
click at [666, 28] on span "Filter Whatsapp" at bounding box center [661, 27] width 40 height 8
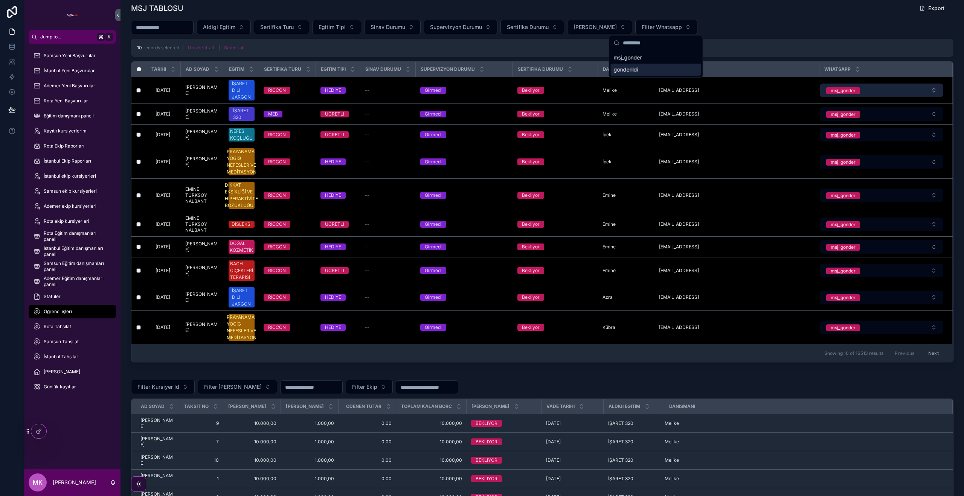
click at [912, 95] on button "msj_gonder" at bounding box center [881, 91] width 123 height 14
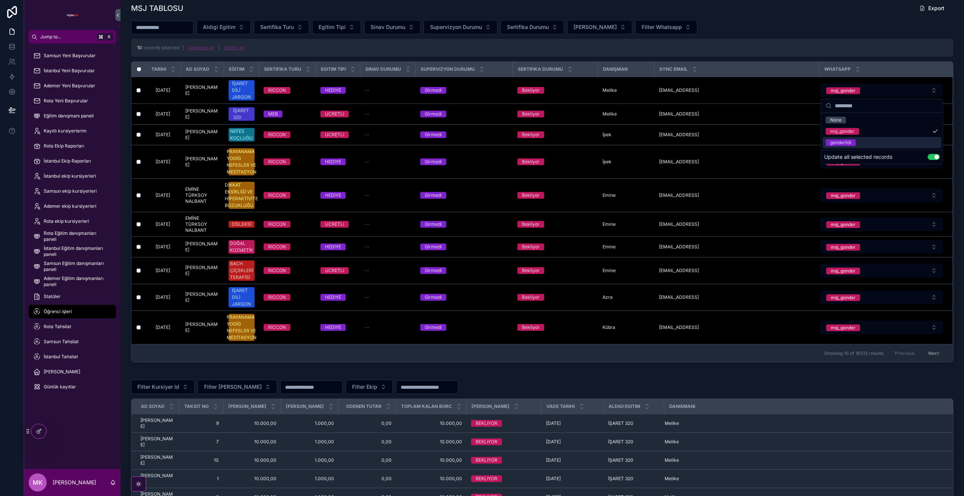
click at [933, 157] on button "Use setting" at bounding box center [933, 157] width 12 height 6
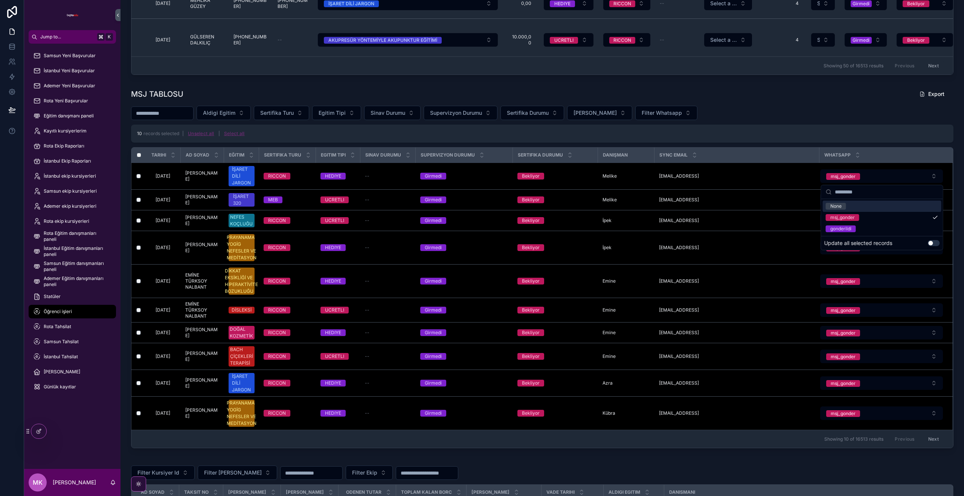
scroll to position [768, 0]
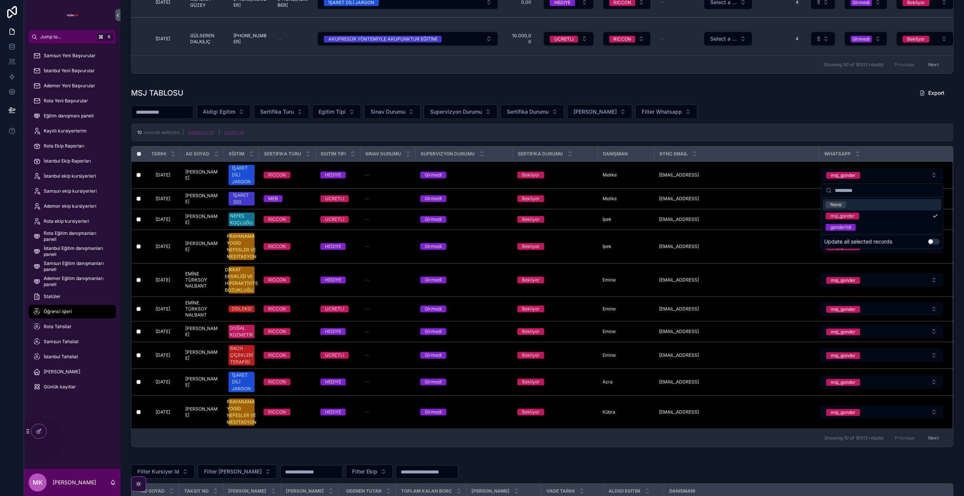
click at [139, 134] on span "10" at bounding box center [139, 132] width 5 height 6
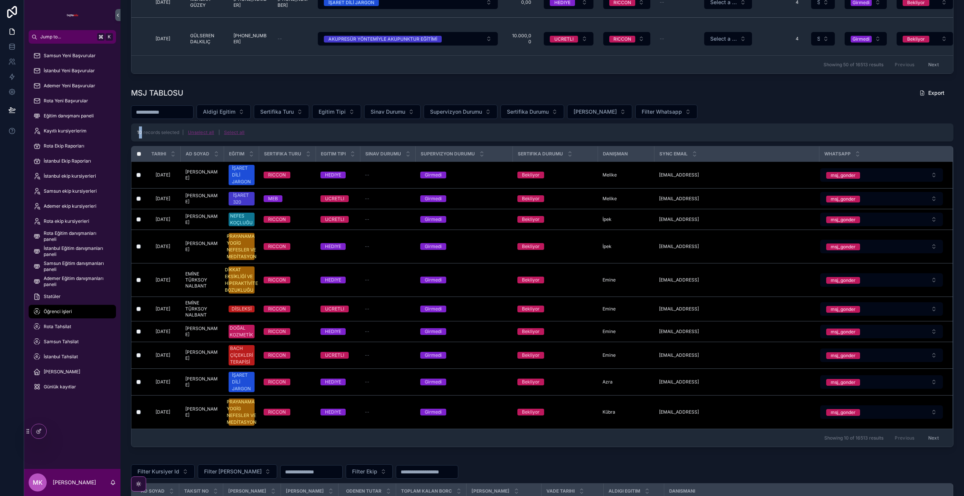
click at [134, 132] on div "10 records selected | Unselect all | Select all" at bounding box center [542, 132] width 822 height 18
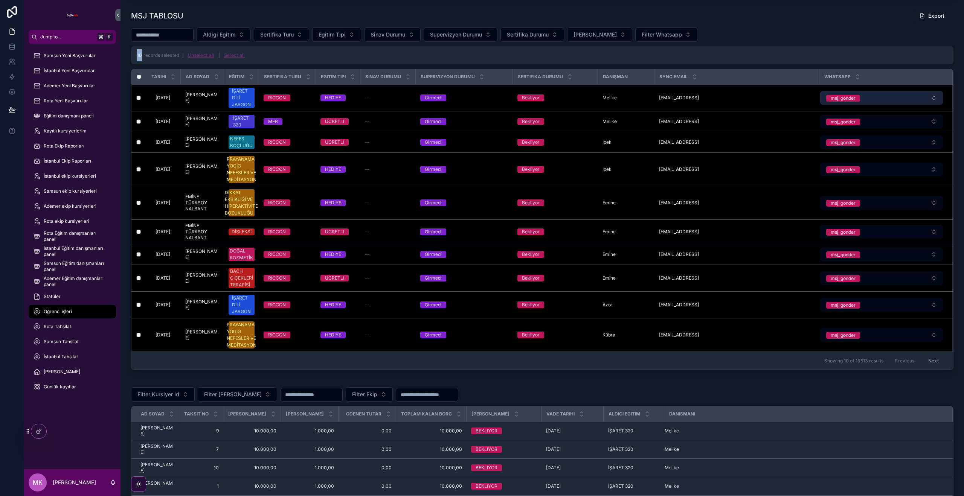
click at [889, 98] on button "msj_gonder" at bounding box center [881, 98] width 123 height 14
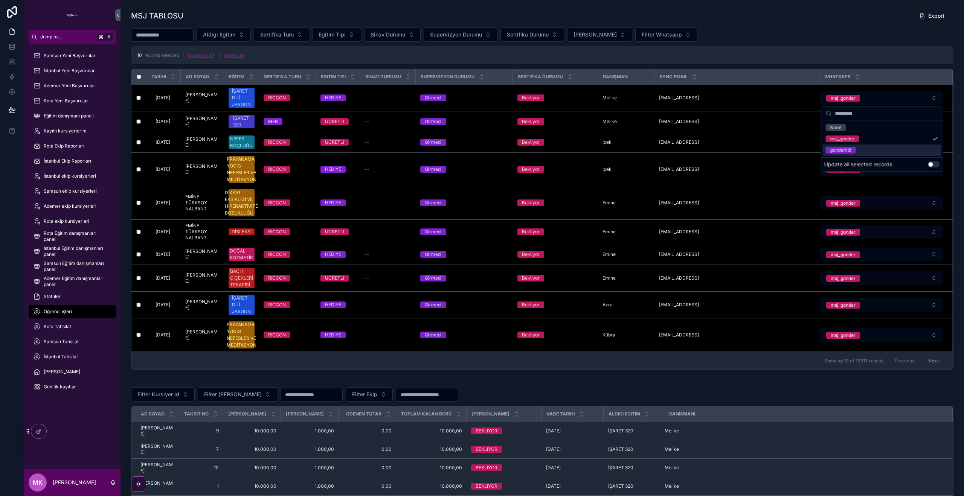
click at [937, 166] on button "Use setting" at bounding box center [933, 164] width 12 height 6
click at [876, 126] on div "None" at bounding box center [882, 127] width 119 height 11
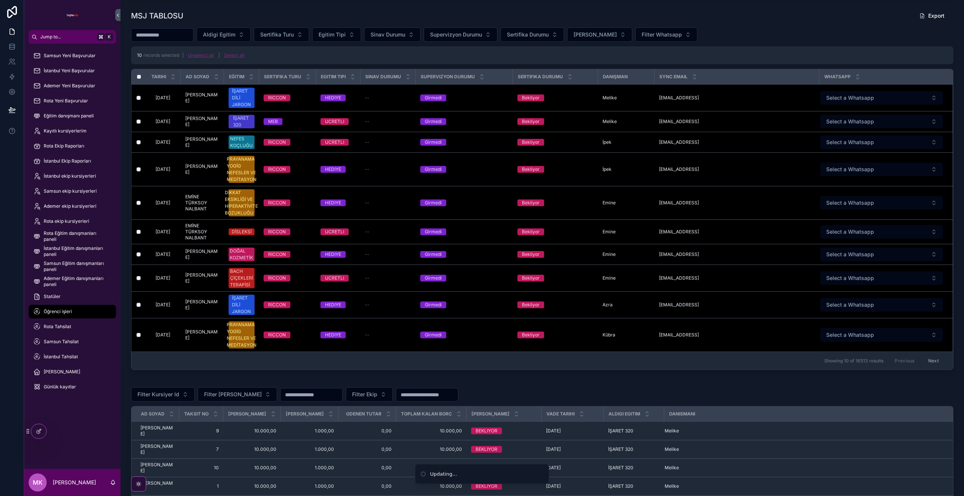
scroll to position [845, 0]
click at [858, 129] on td "Select a Whatsapp" at bounding box center [885, 122] width 133 height 21
drag, startPoint x: 442, startPoint y: 474, endPoint x: 418, endPoint y: 472, distance: 23.8
click at [418, 472] on li "Updating..." at bounding box center [482, 474] width 134 height 20
click at [463, 474] on li "Updating..." at bounding box center [482, 474] width 134 height 20
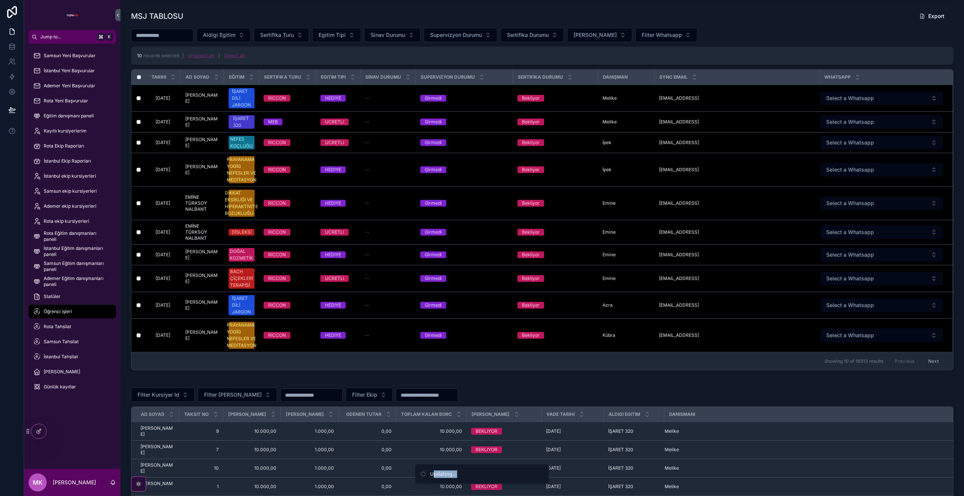
drag, startPoint x: 454, startPoint y: 474, endPoint x: 431, endPoint y: 474, distance: 23.0
click at [431, 474] on li "Updating..." at bounding box center [482, 474] width 134 height 20
click at [484, 475] on li "Updating..." at bounding box center [482, 474] width 134 height 20
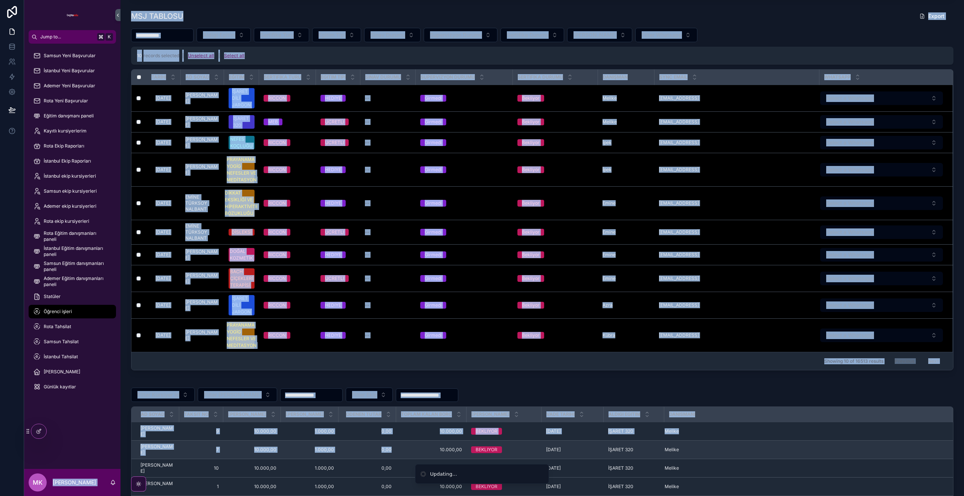
drag, startPoint x: 457, startPoint y: 476, endPoint x: 376, endPoint y: 471, distance: 80.7
click at [376, 471] on div "Updating... Jump to... K Samsun Yeni Başvurular İstanbul Yeni Başvurular Ademer…" at bounding box center [482, 248] width 964 height 496
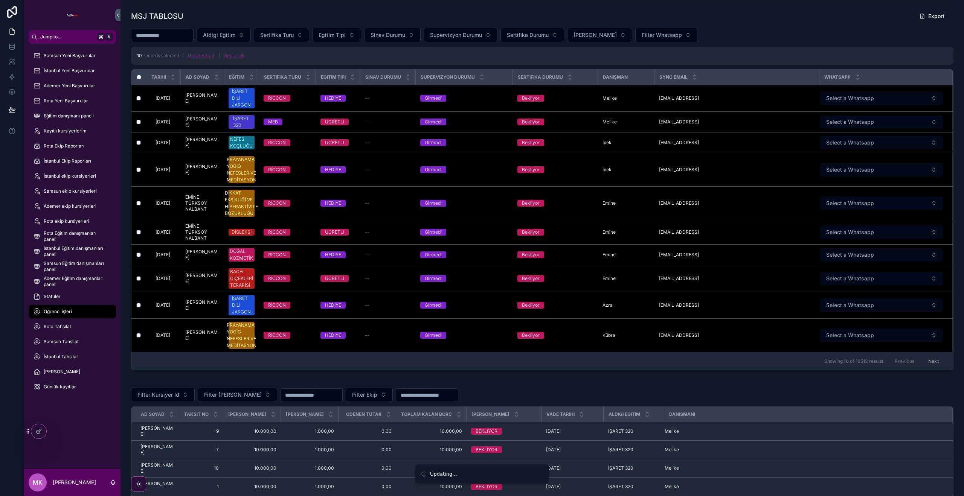
click at [454, 473] on div "Updating..." at bounding box center [443, 475] width 27 height 8
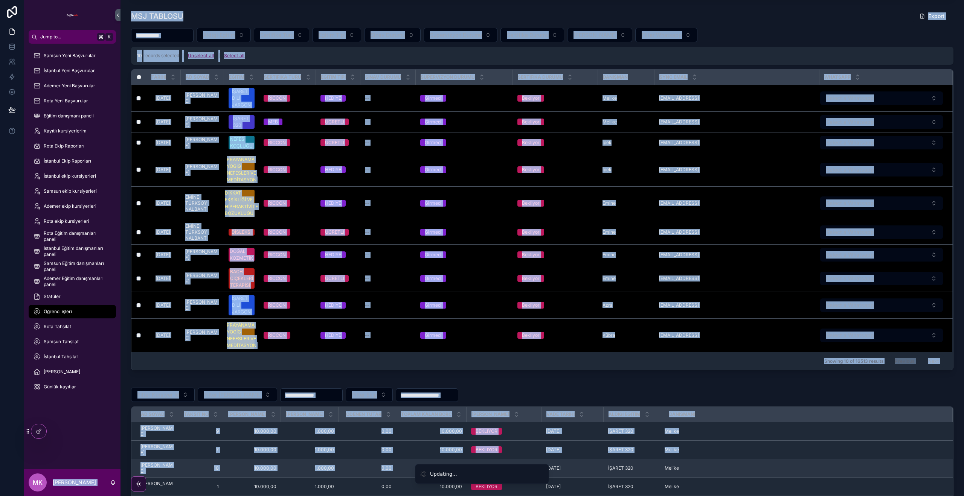
click at [401, 473] on div "Updating... Jump to... K Samsun Yeni Başvurular İstanbul Yeni Başvurular Ademer…" at bounding box center [482, 248] width 964 height 496
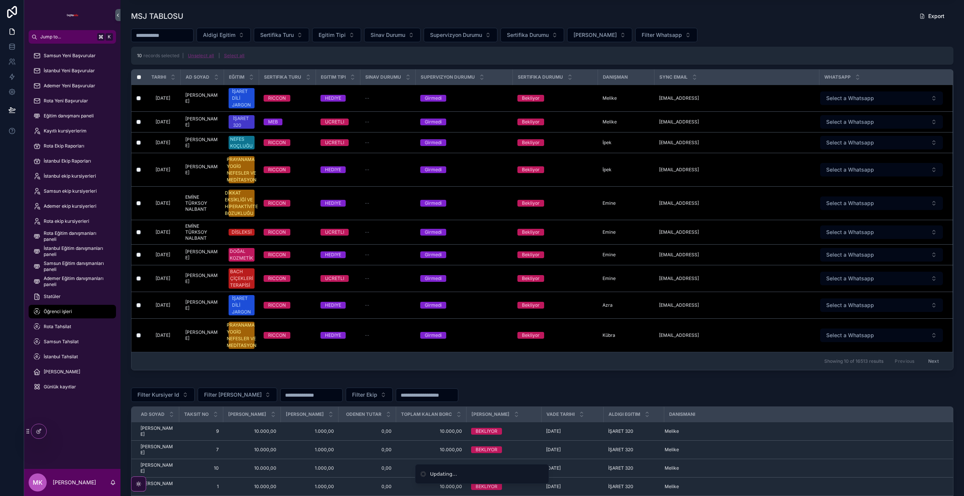
click at [469, 468] on li "Updating..." at bounding box center [482, 474] width 134 height 20
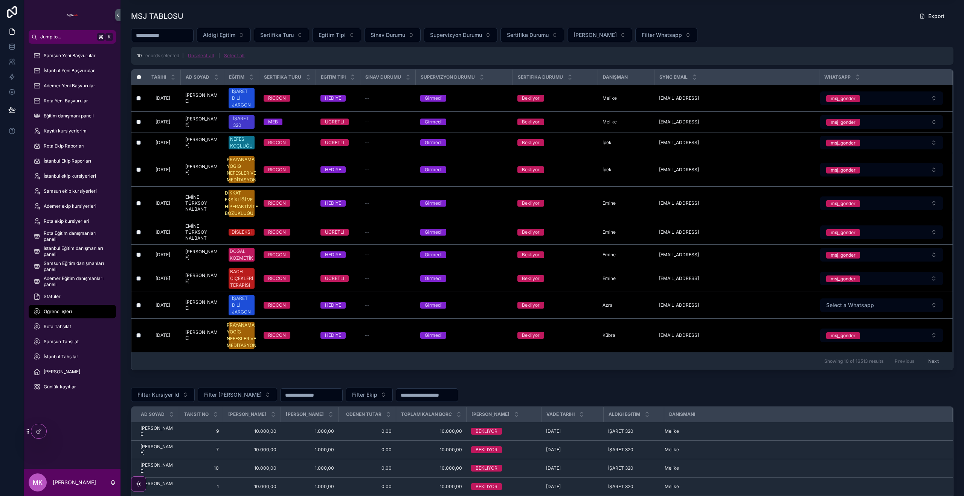
click at [12, 131] on icon at bounding box center [12, 130] width 2 height 2
click at [12, 134] on icon at bounding box center [12, 131] width 6 height 6
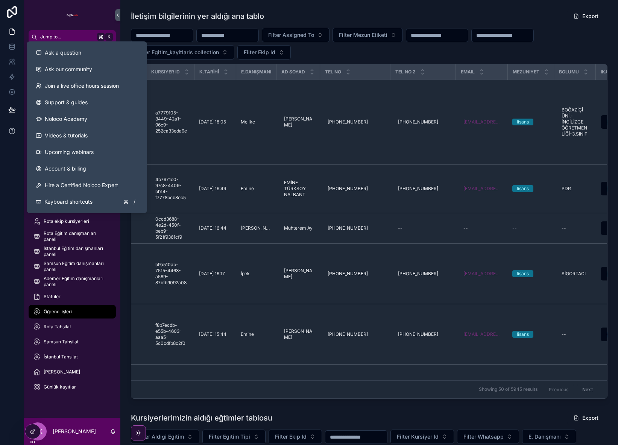
click at [15, 134] on icon at bounding box center [12, 131] width 8 height 8
click at [11, 131] on icon at bounding box center [12, 131] width 8 height 8
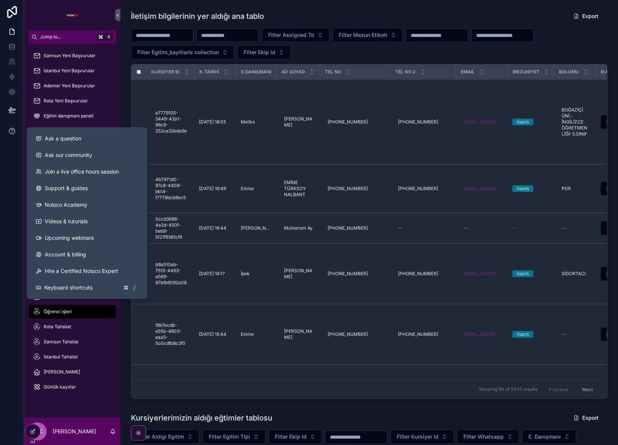
click at [10, 131] on icon at bounding box center [12, 131] width 8 height 8
click at [72, 137] on span "Ask a question" at bounding box center [63, 139] width 37 height 8
